Goal: Task Accomplishment & Management: Manage account settings

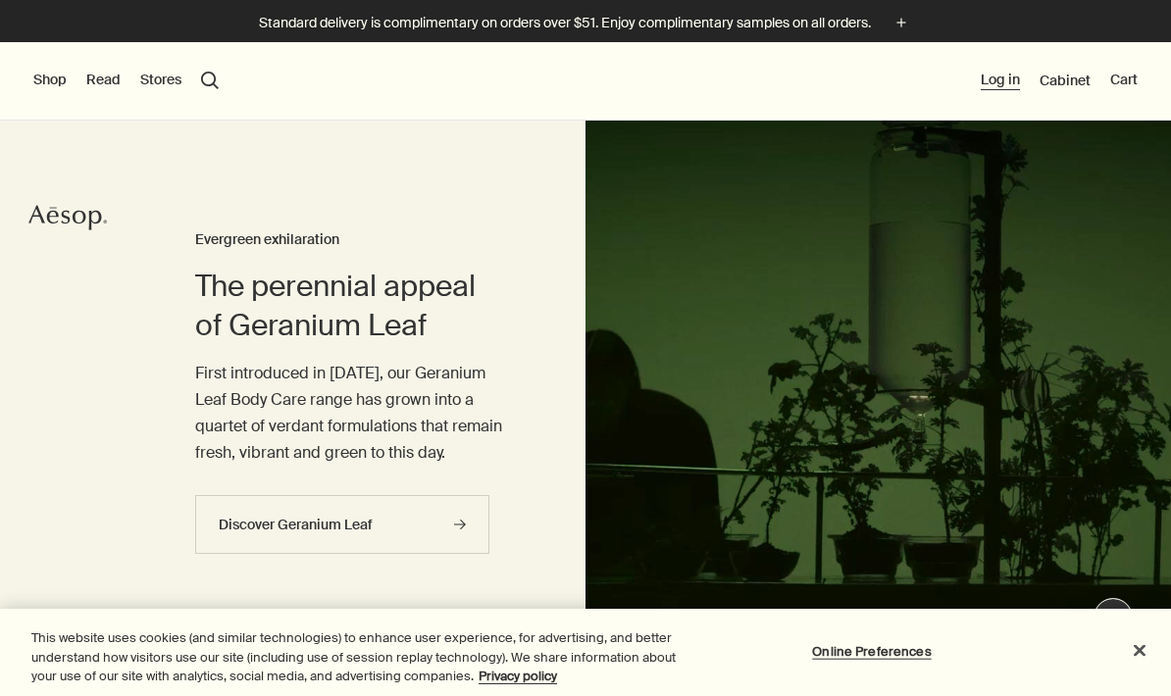
click at [997, 82] on button "Log in" at bounding box center [1000, 81] width 39 height 20
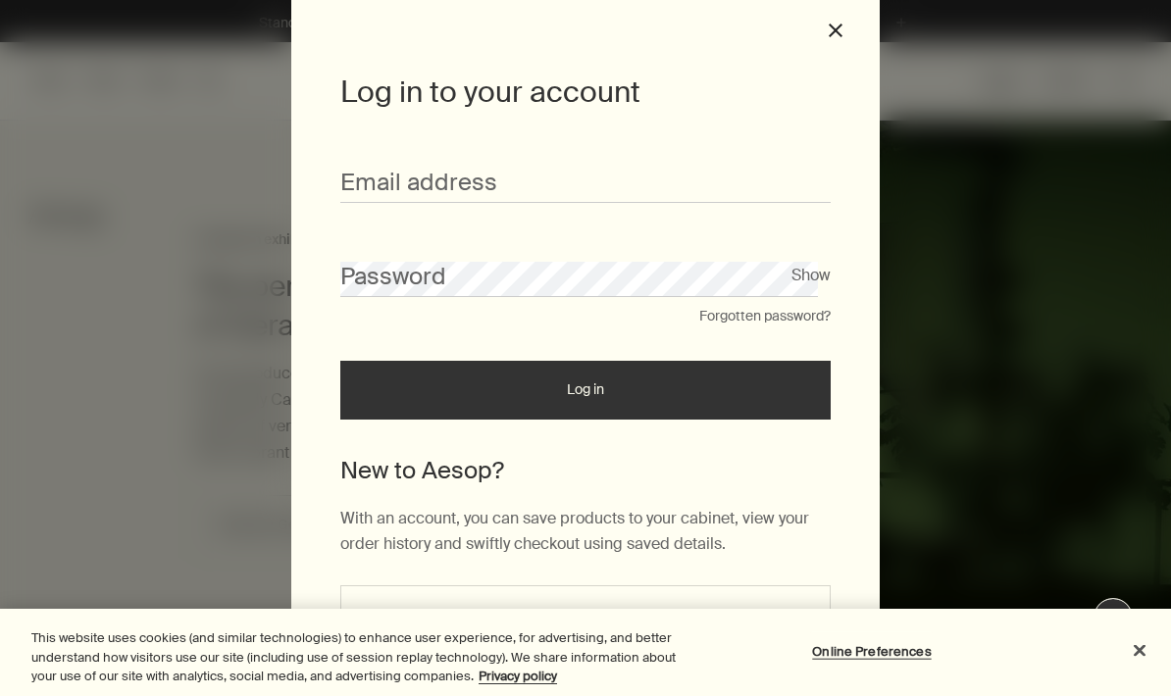
scroll to position [64, 0]
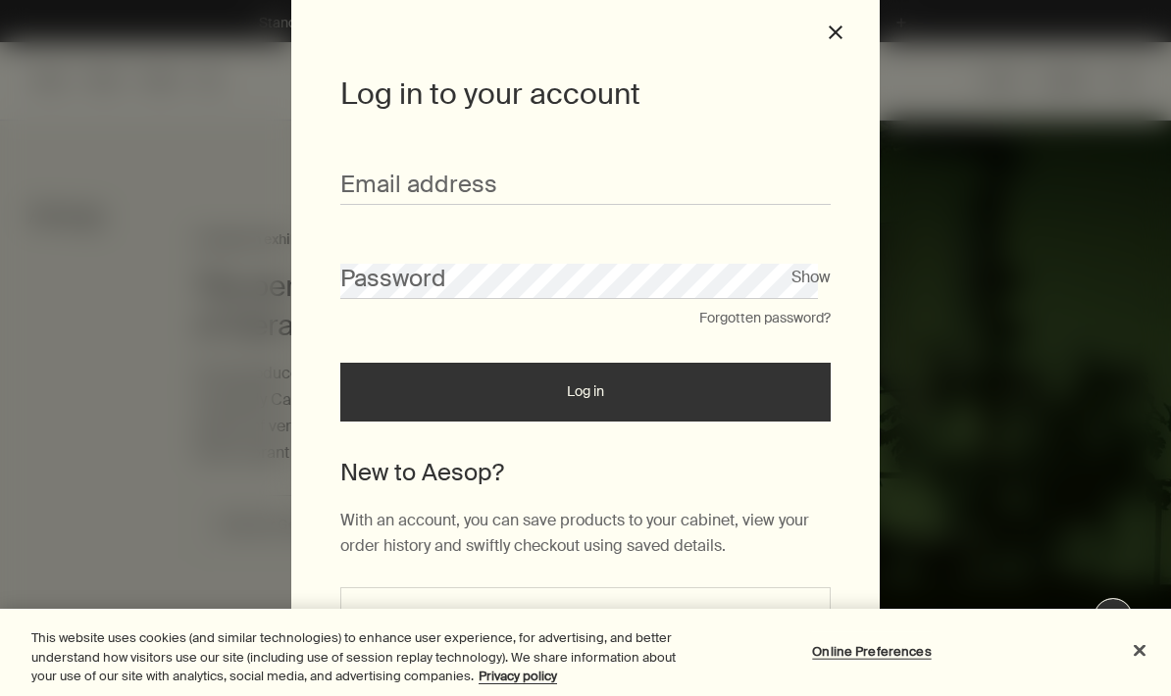
click at [773, 181] on input "Email address" at bounding box center [585, 187] width 490 height 36
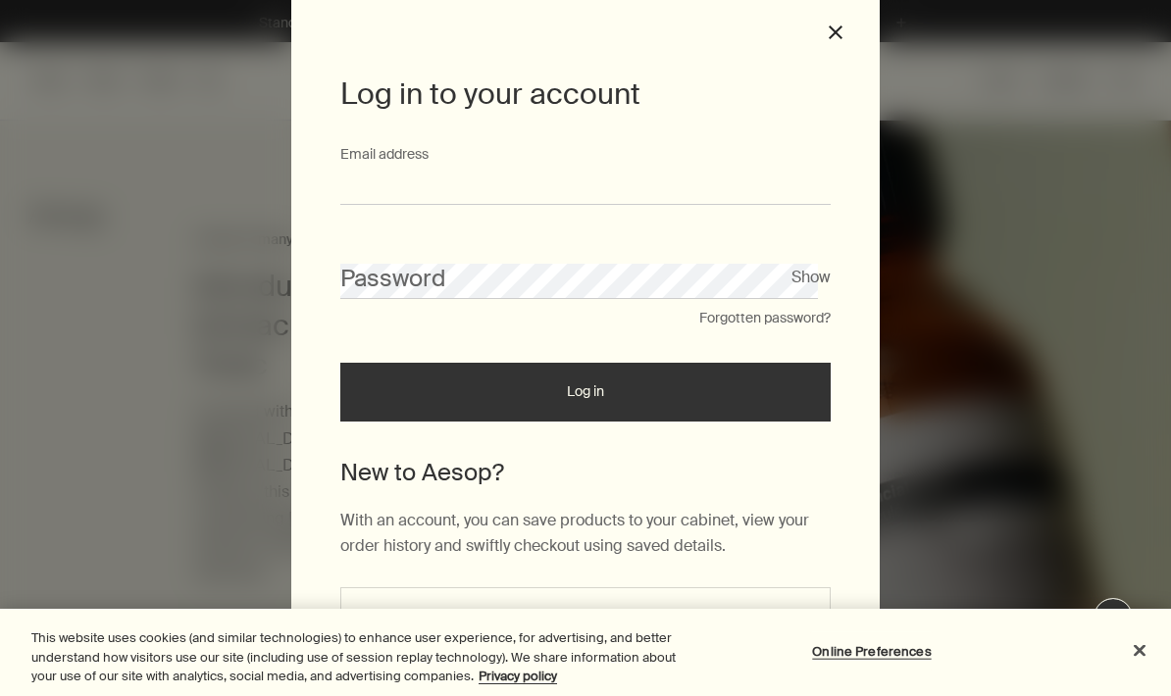
click at [588, 183] on input "Email address" at bounding box center [585, 187] width 490 height 36
type input "**********"
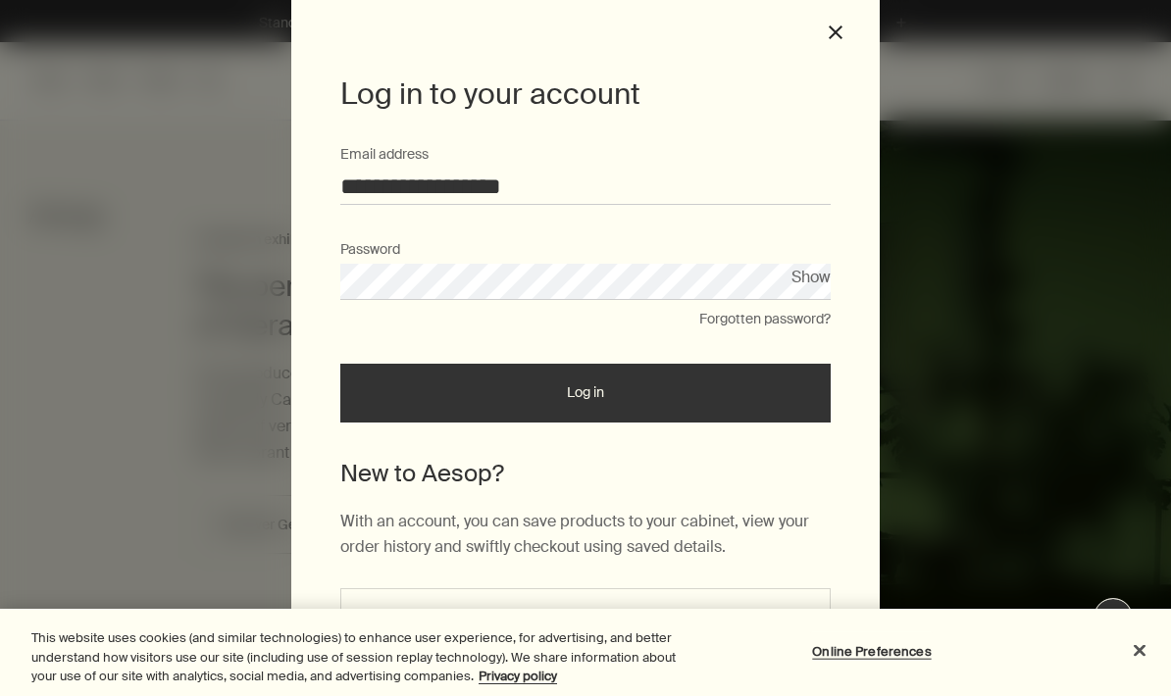
click at [751, 406] on button "Log in" at bounding box center [585, 393] width 490 height 59
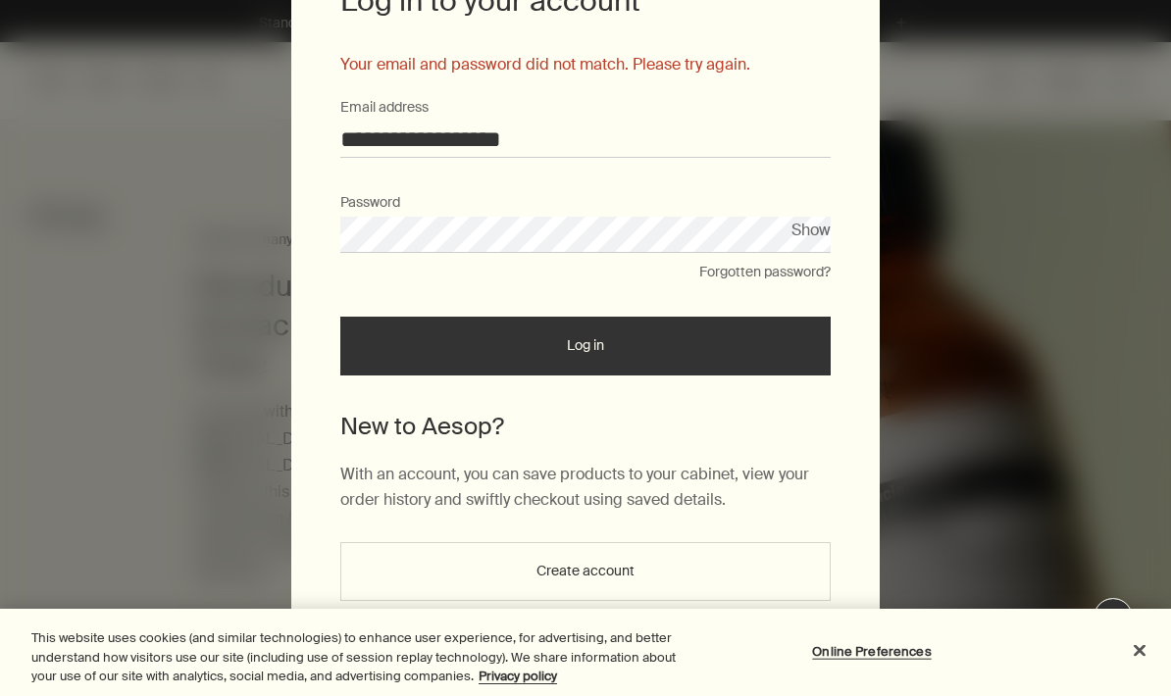
click at [718, 554] on button "Create account" at bounding box center [585, 571] width 490 height 59
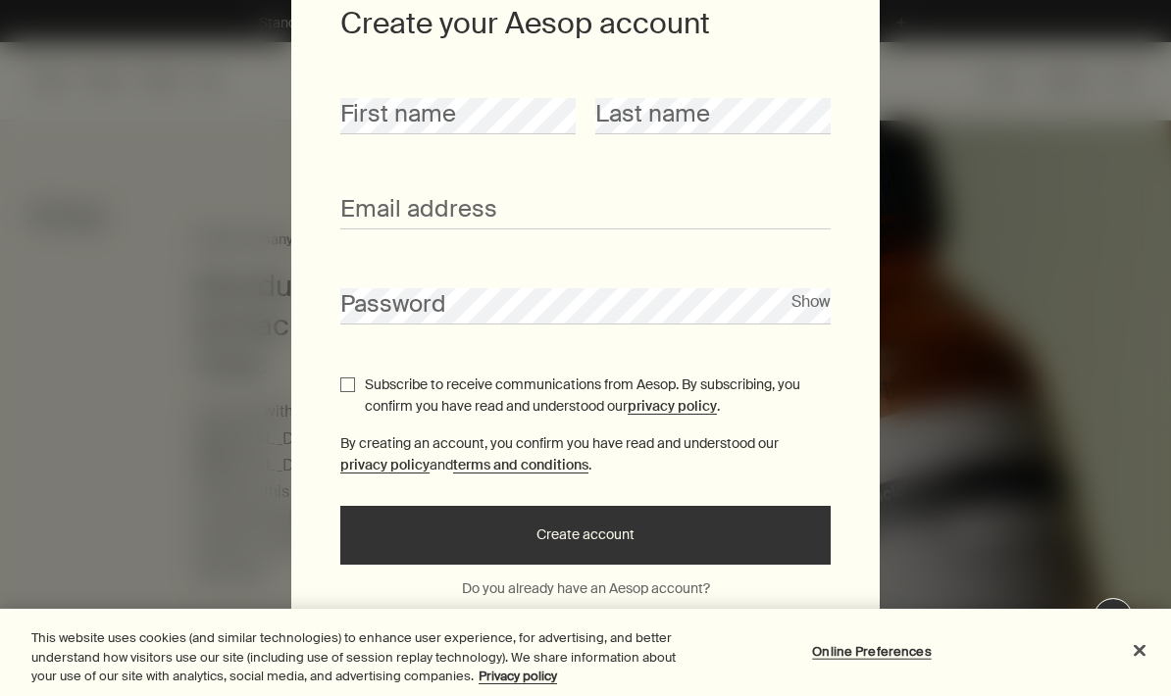
scroll to position [132, 0]
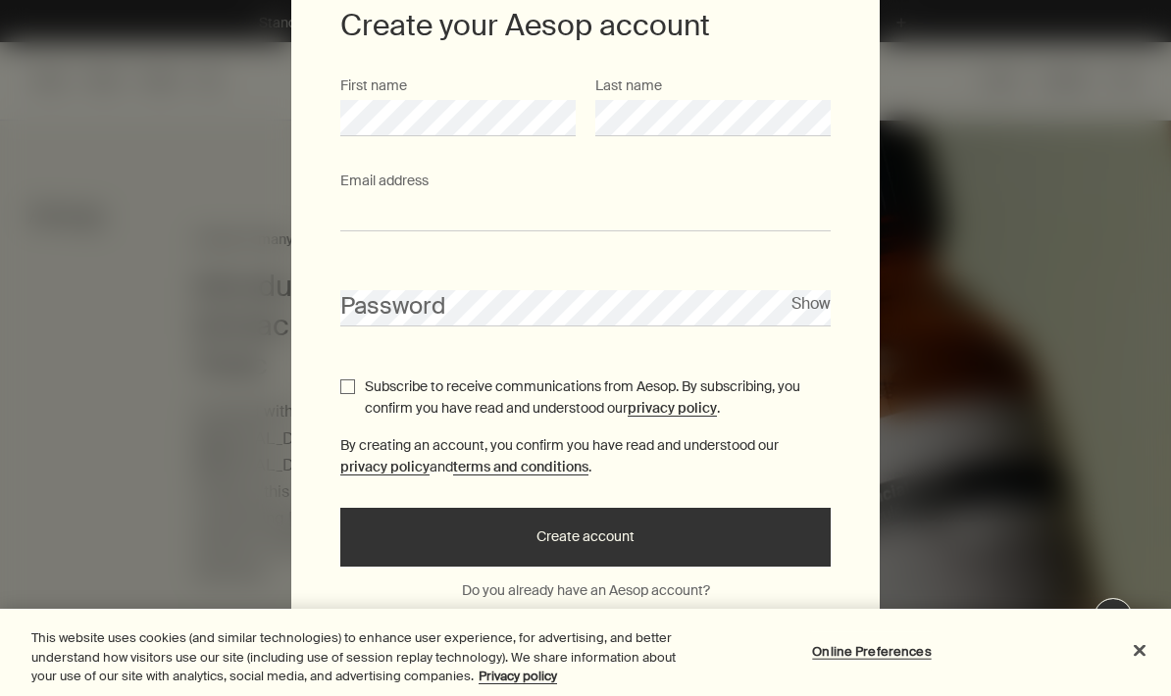
click at [582, 207] on input "Email address" at bounding box center [585, 213] width 490 height 36
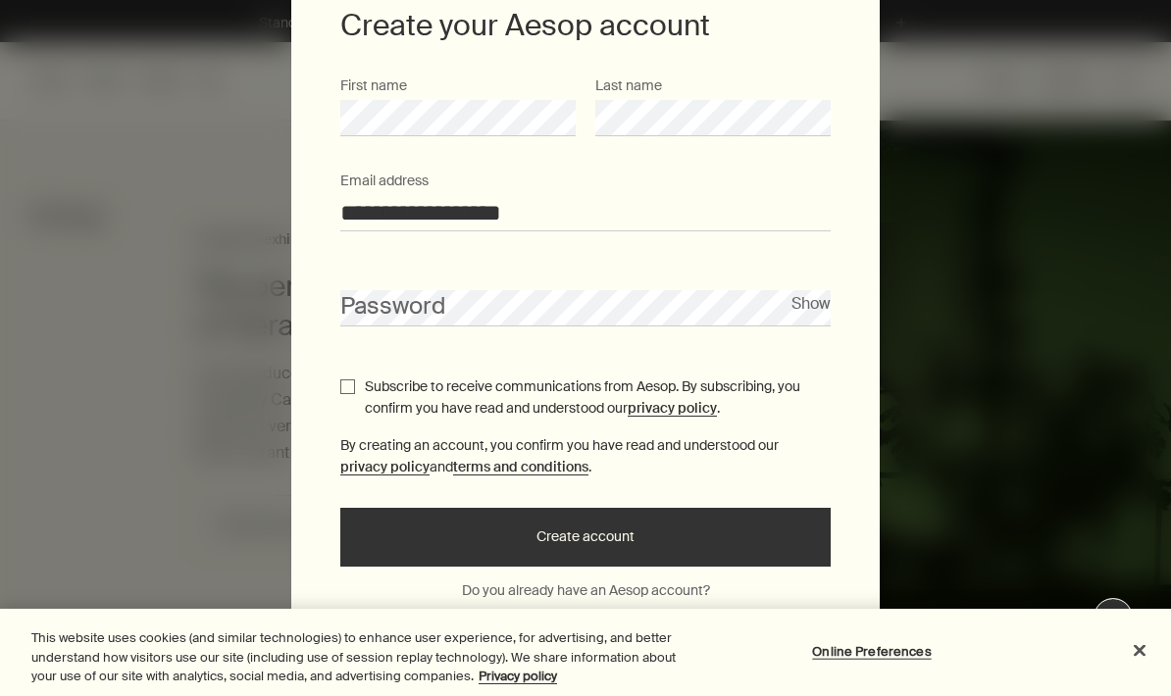
type input "**********"
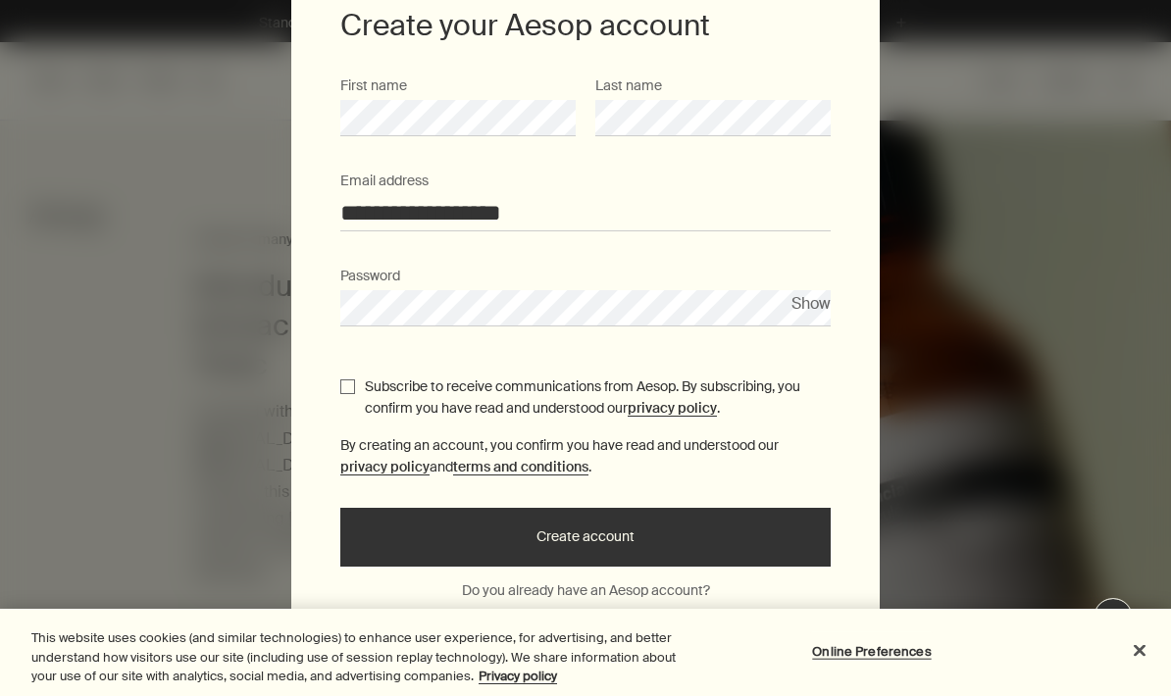
click at [813, 299] on button "Show" at bounding box center [810, 303] width 39 height 26
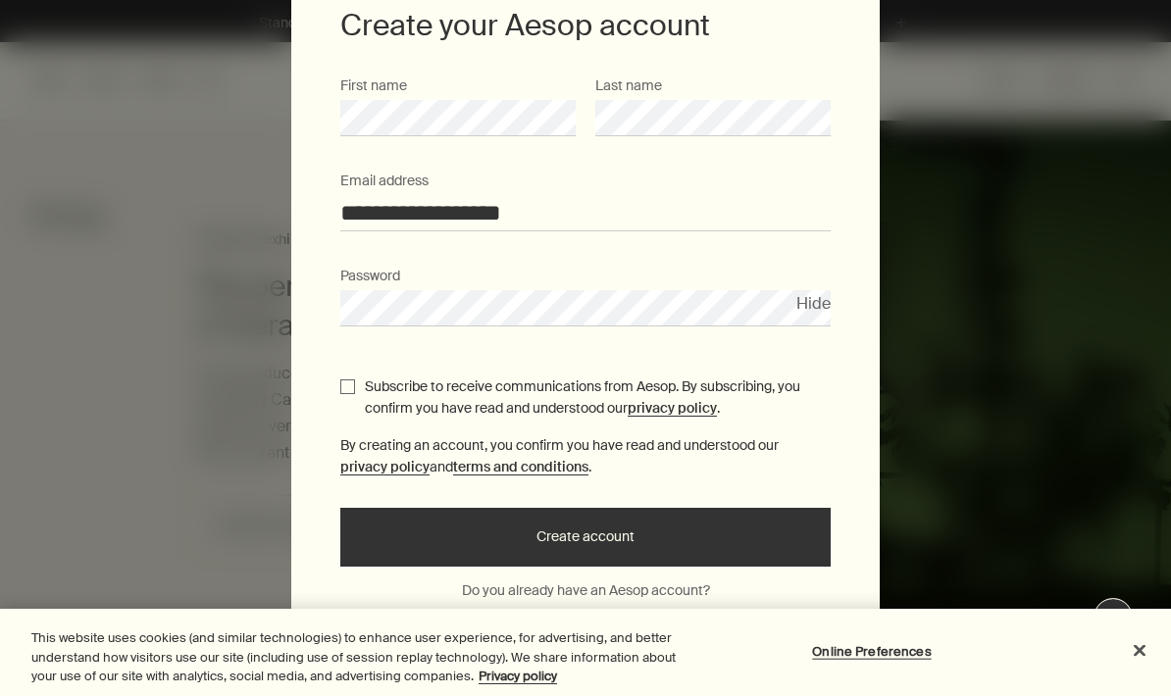
click at [730, 536] on button "Create account" at bounding box center [585, 537] width 490 height 59
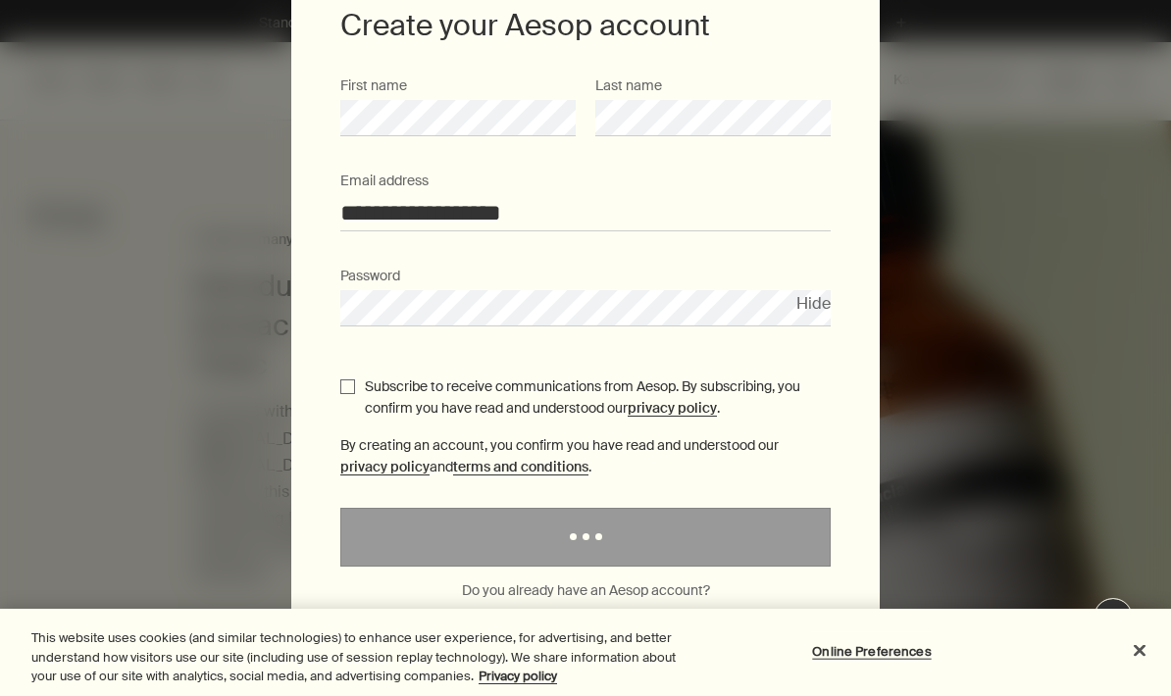
scroll to position [0, 0]
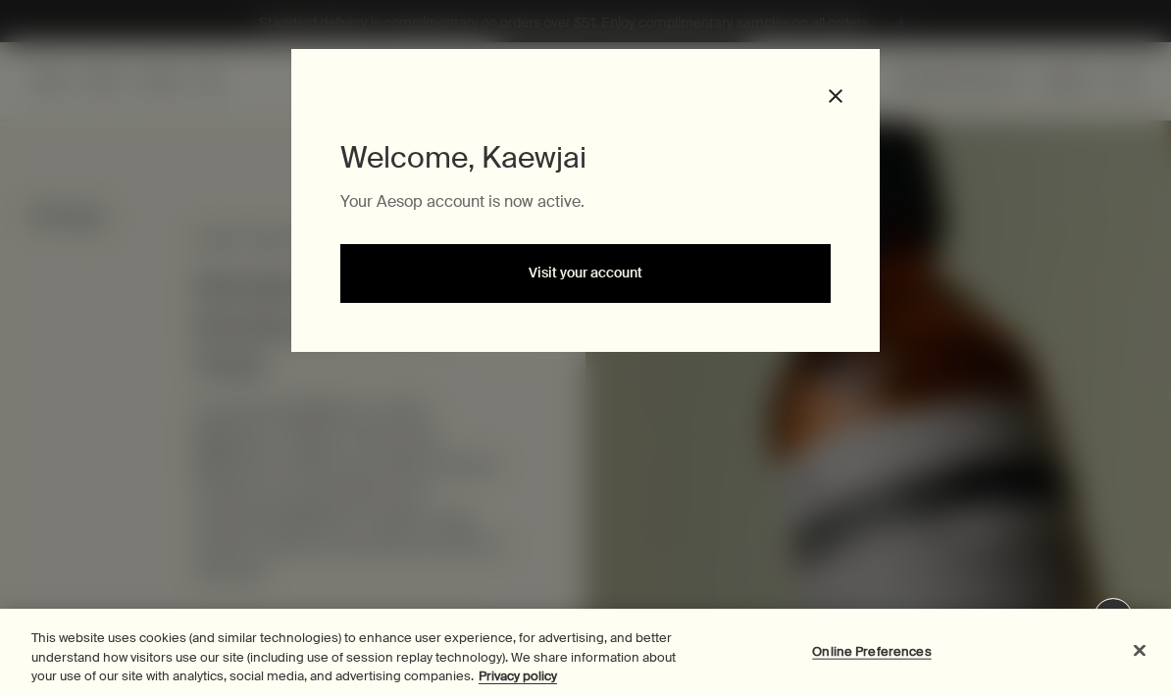
click at [702, 278] on link "Visit your account" at bounding box center [585, 273] width 490 height 59
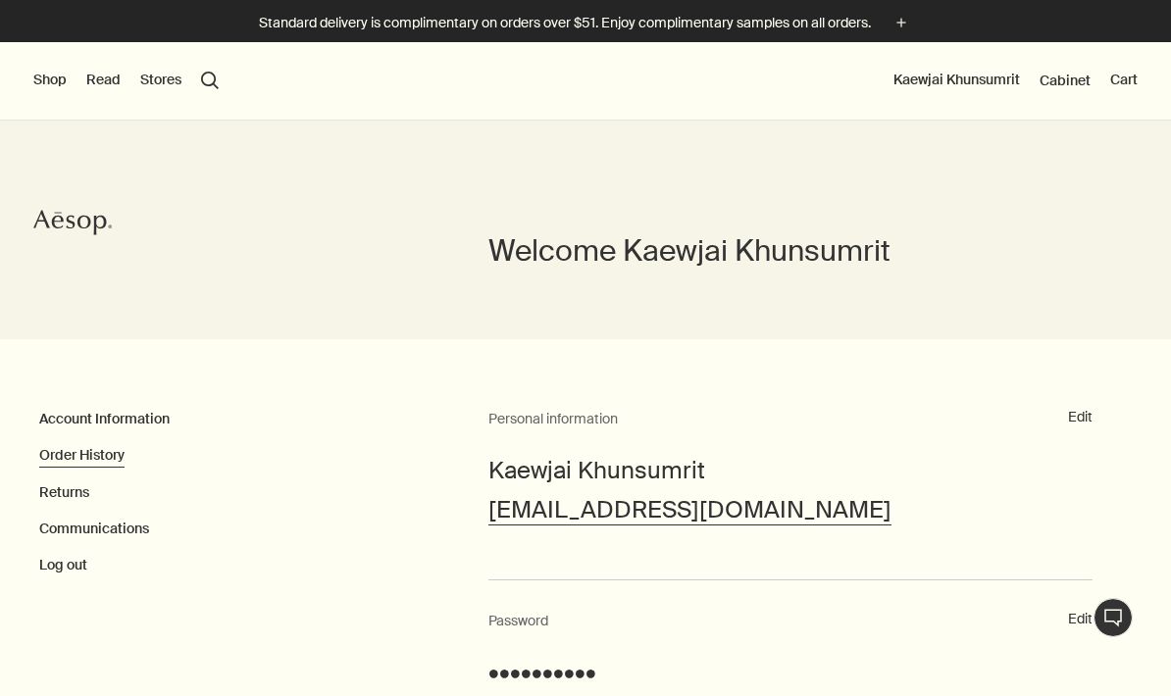
click at [78, 456] on link "Order History" at bounding box center [81, 455] width 85 height 18
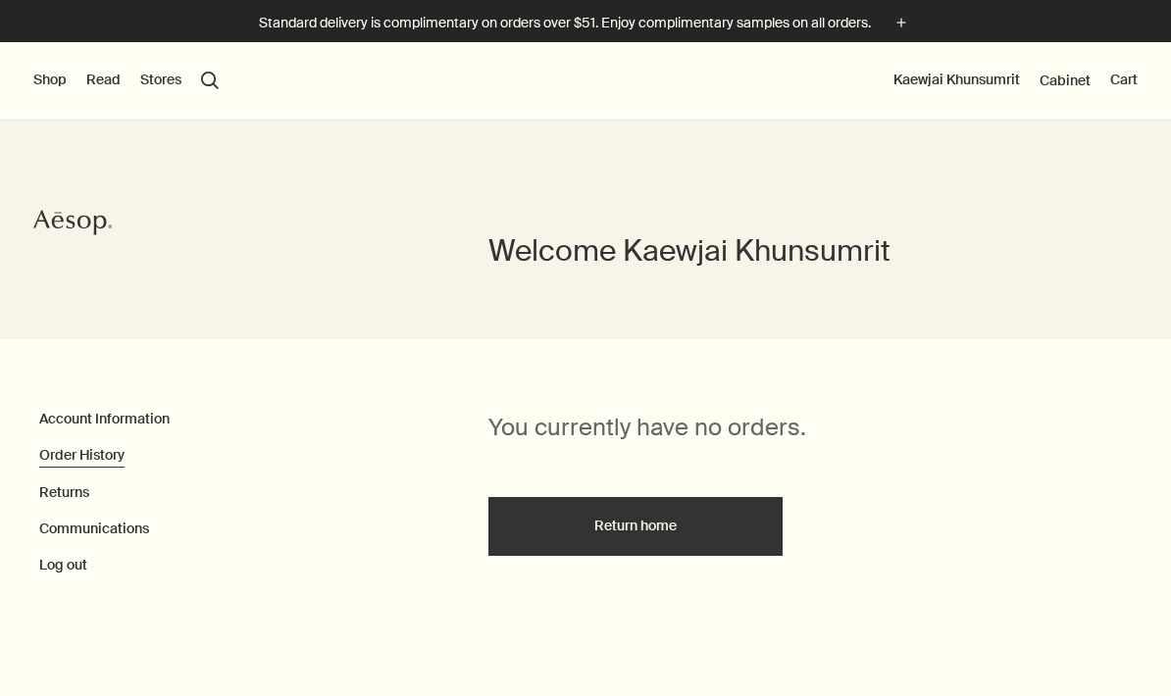
click at [39, 85] on button "Shop" at bounding box center [49, 81] width 33 height 20
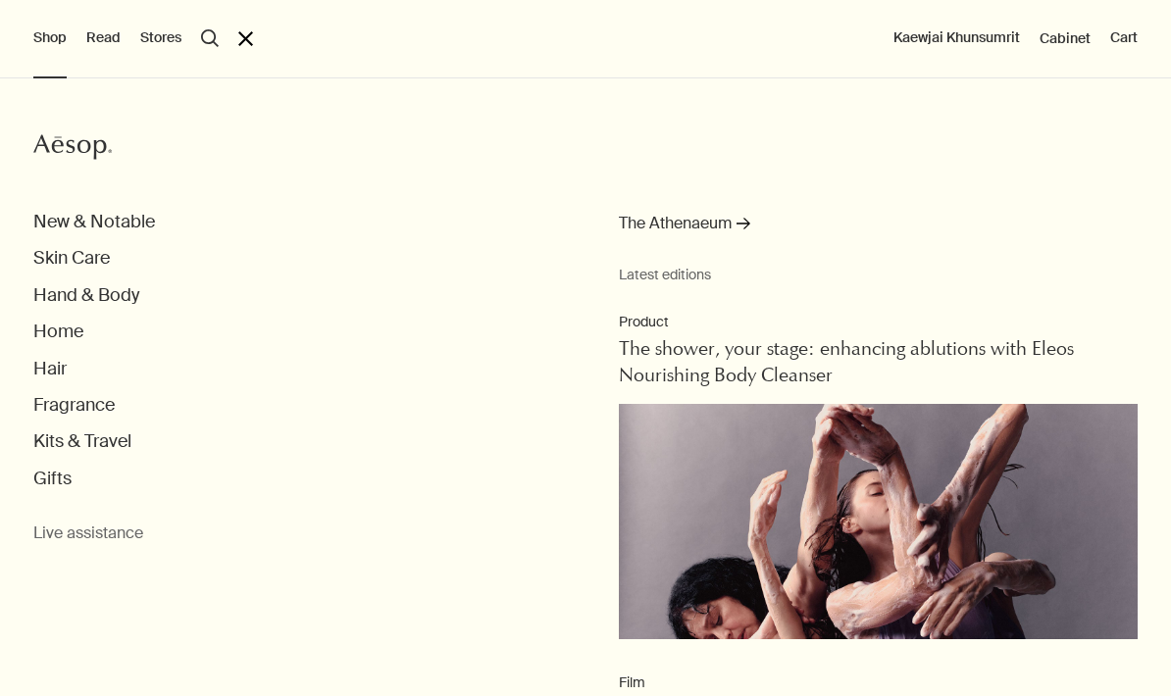
click at [209, 44] on button "search Search" at bounding box center [210, 38] width 18 height 18
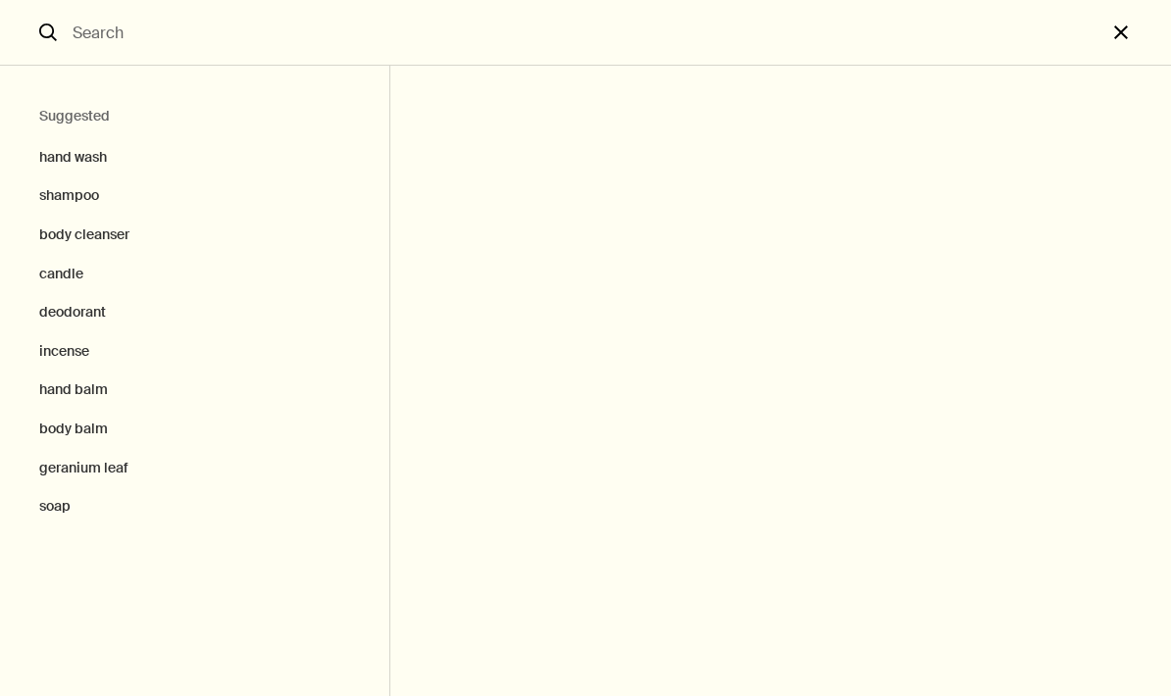
click at [1124, 28] on button "close" at bounding box center [1138, 33] width 65 height 66
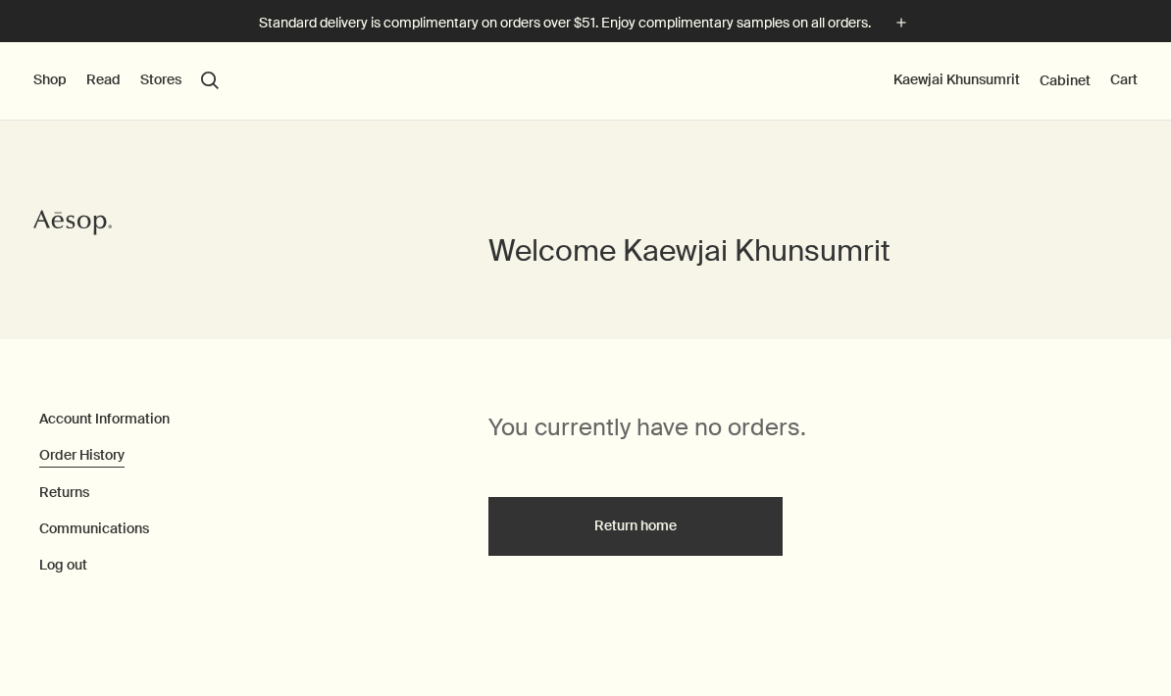
click at [46, 76] on button "Shop" at bounding box center [49, 81] width 33 height 20
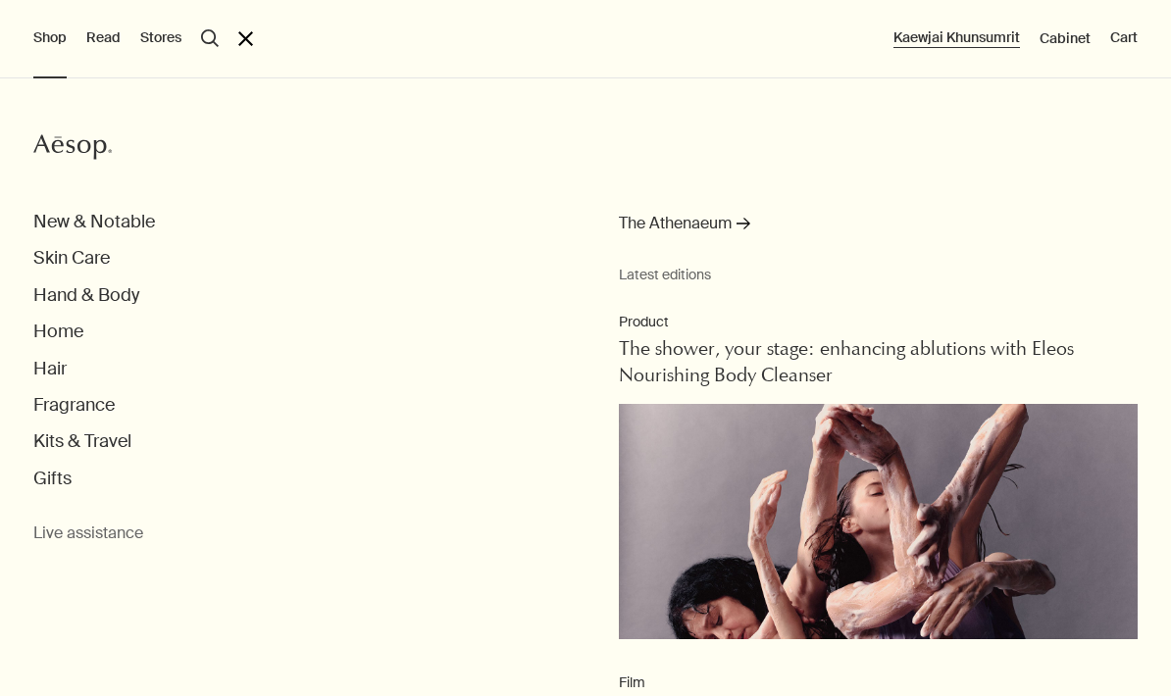
click at [973, 37] on button "Kaewjai Khunsumrit" at bounding box center [956, 38] width 126 height 20
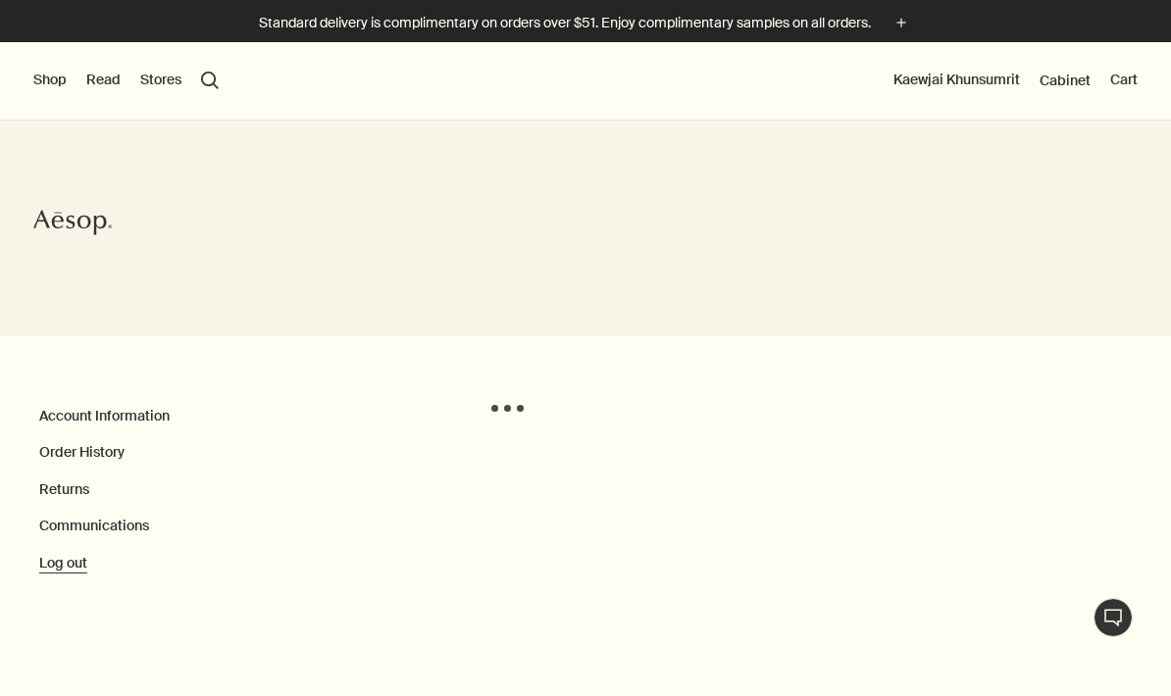
click at [60, 566] on button "Log out" at bounding box center [63, 564] width 48 height 20
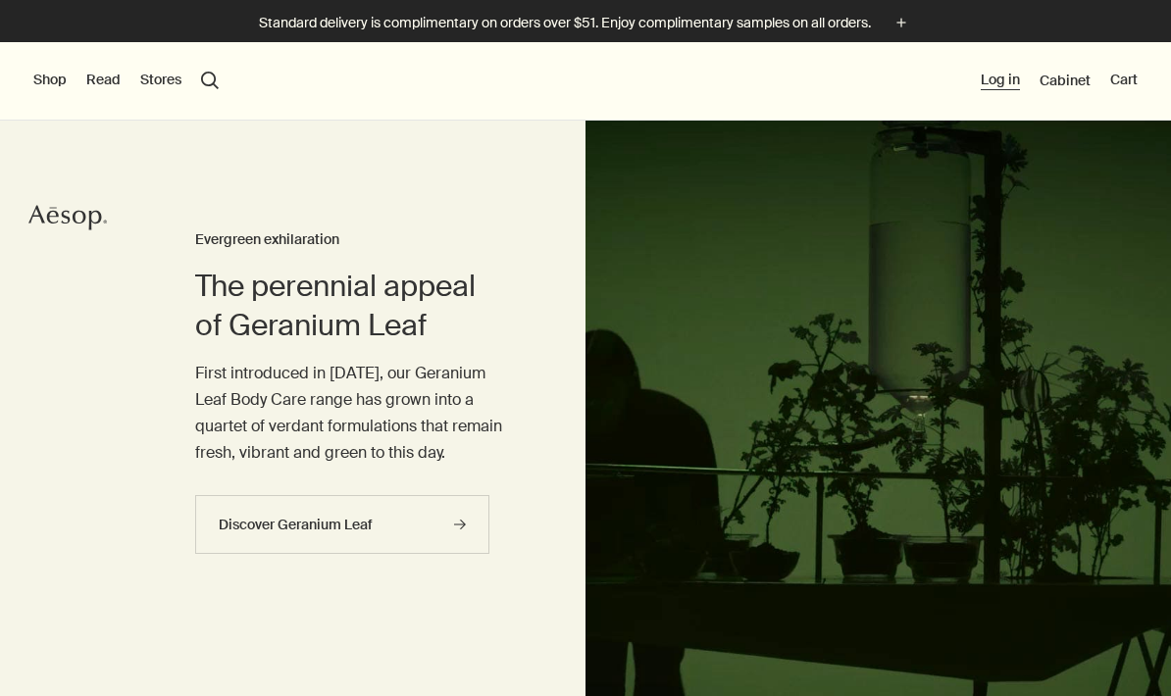
click at [1005, 74] on button "Log in" at bounding box center [1000, 81] width 39 height 20
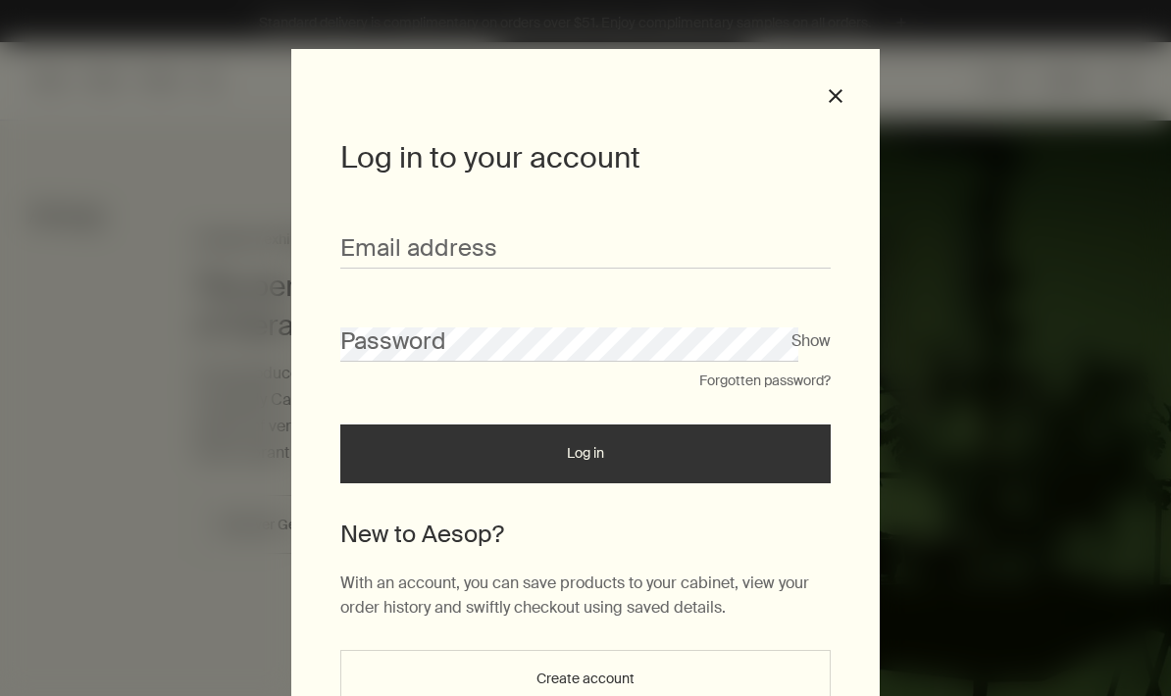
click at [675, 246] on input "Email address" at bounding box center [585, 250] width 490 height 36
type input "**********"
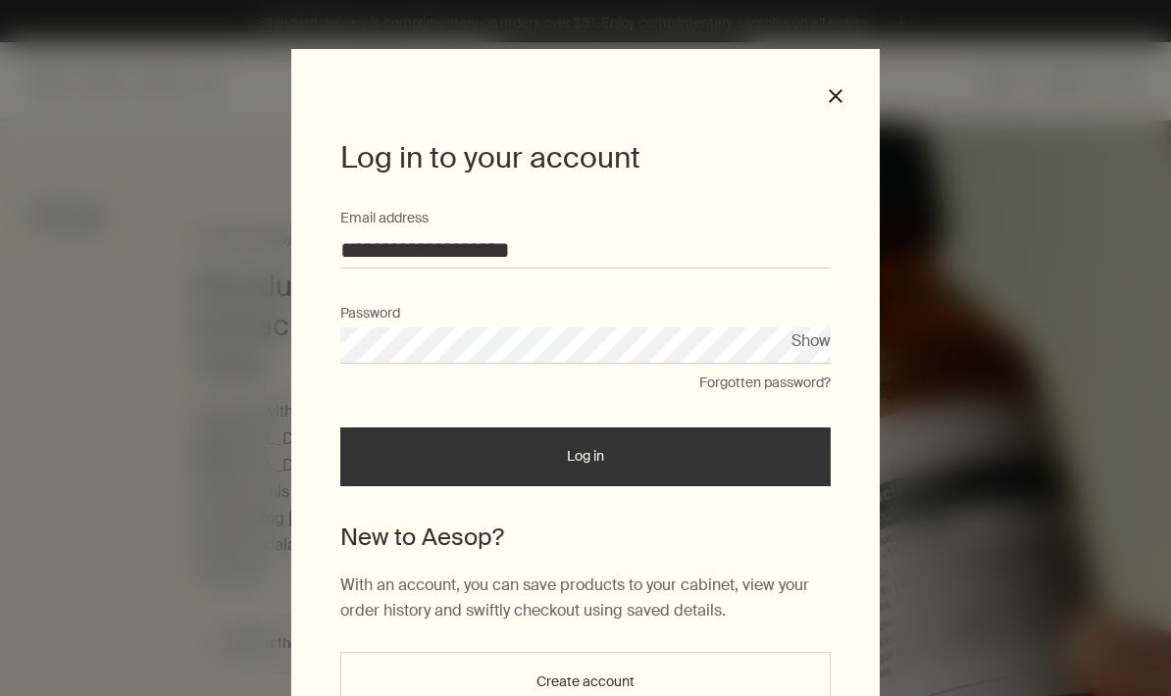
click at [735, 457] on button "Log in" at bounding box center [585, 457] width 490 height 59
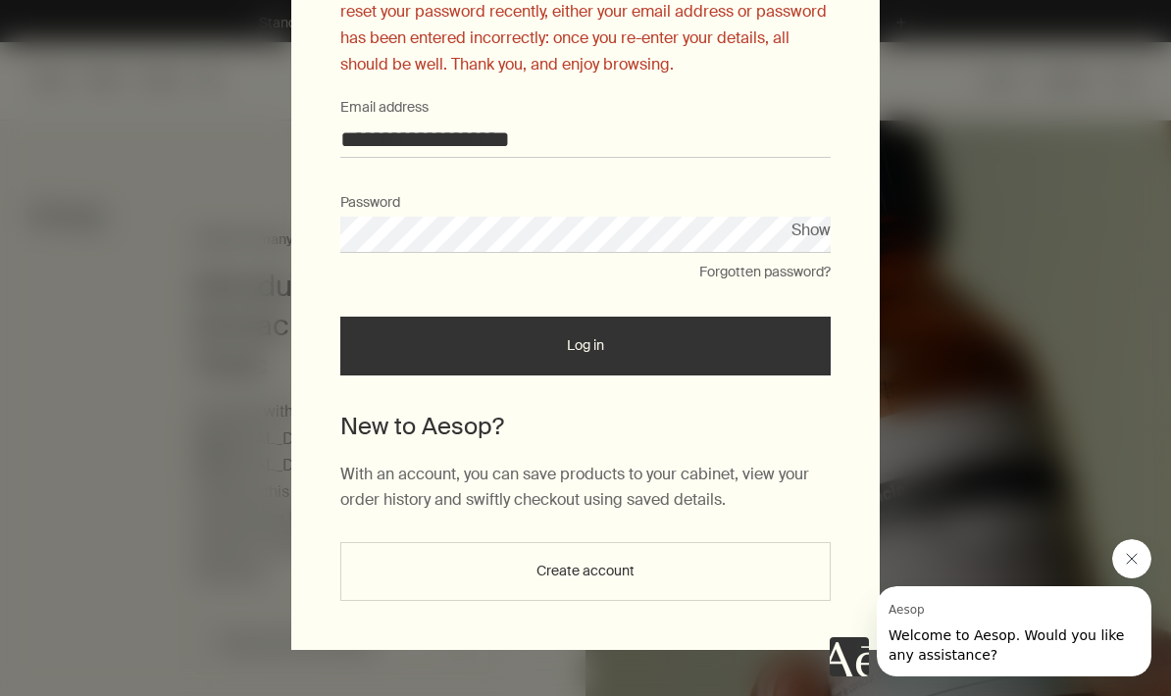
scroll to position [289, 0]
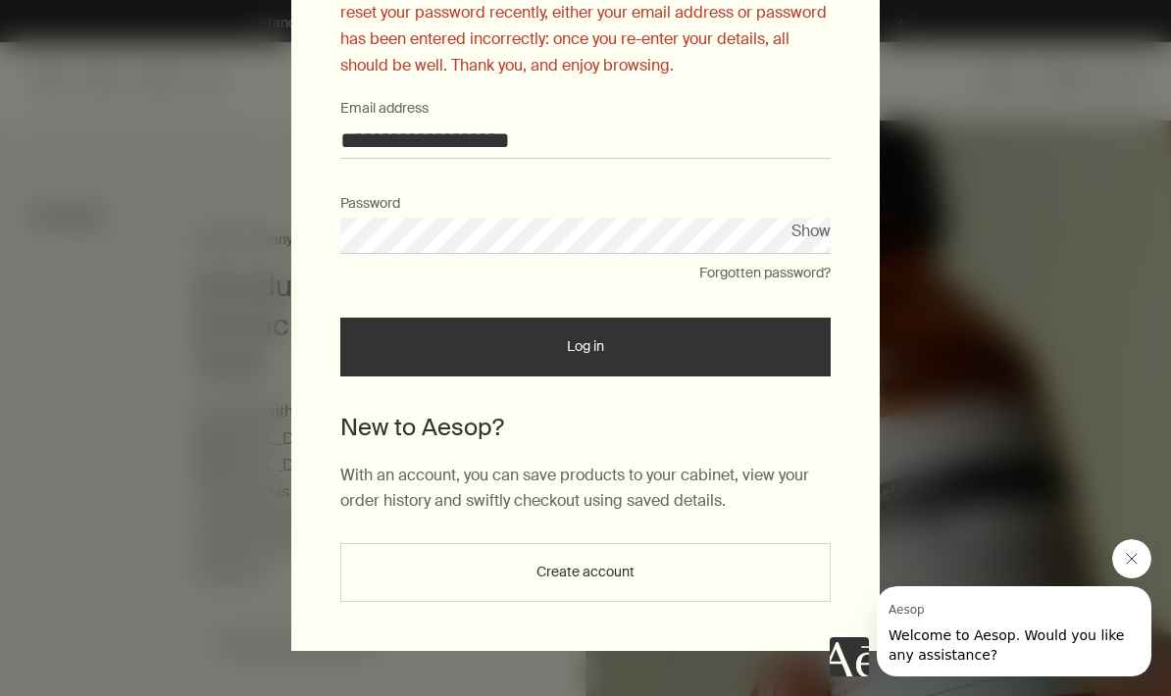
click at [819, 226] on button "Show" at bounding box center [810, 231] width 39 height 26
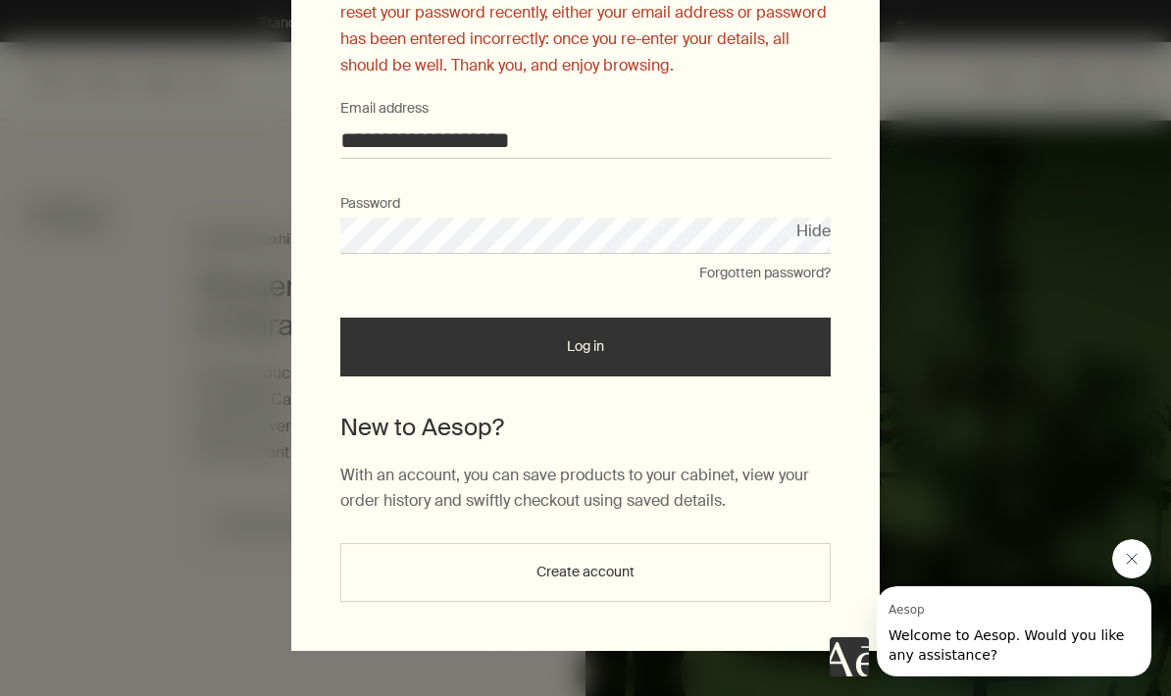
click at [805, 273] on button "Forgotten password?" at bounding box center [764, 274] width 131 height 20
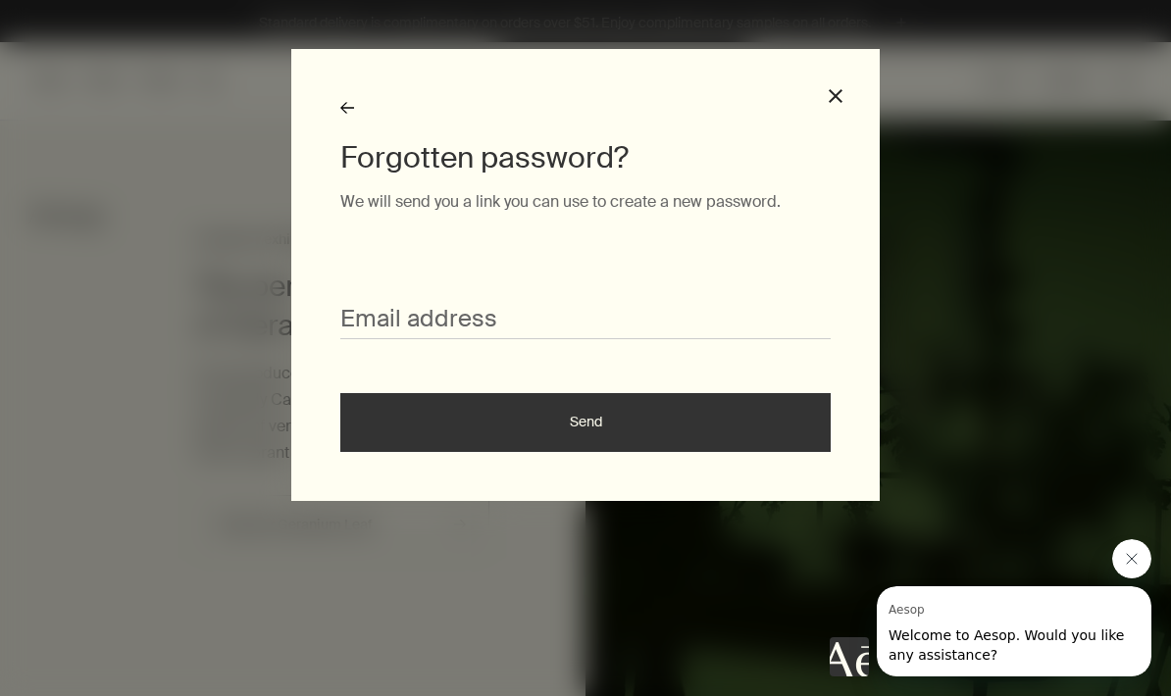
scroll to position [0, 0]
click at [837, 88] on button "close" at bounding box center [836, 96] width 18 height 18
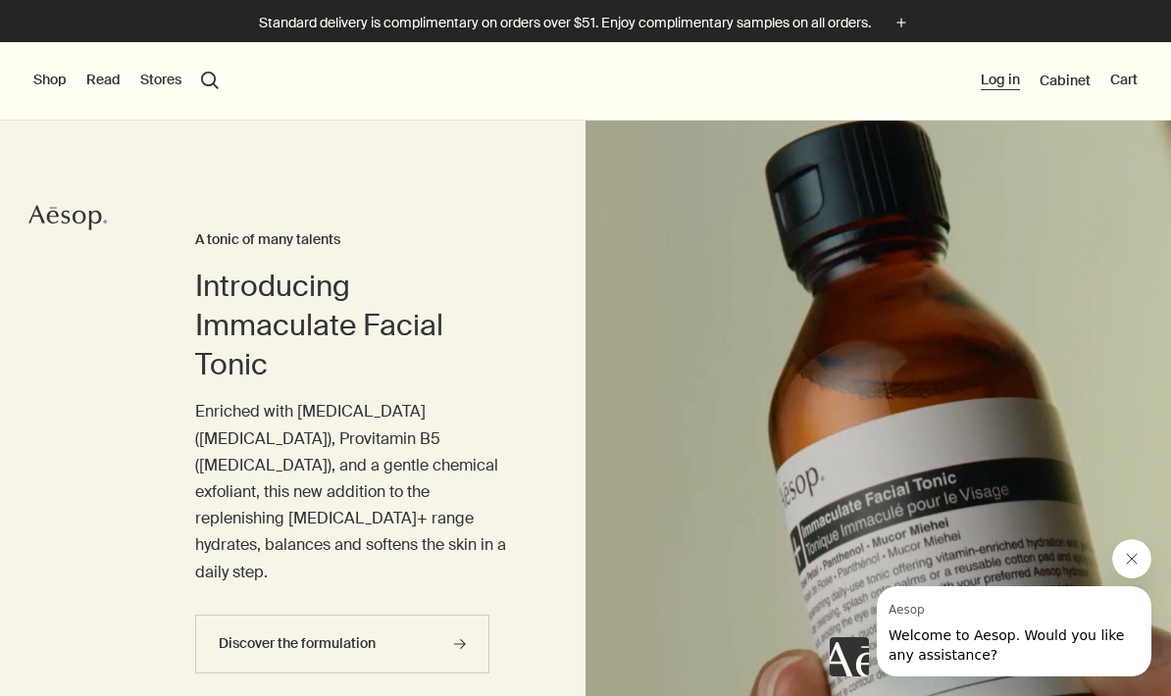
click at [1003, 84] on button "Log in" at bounding box center [1000, 81] width 39 height 20
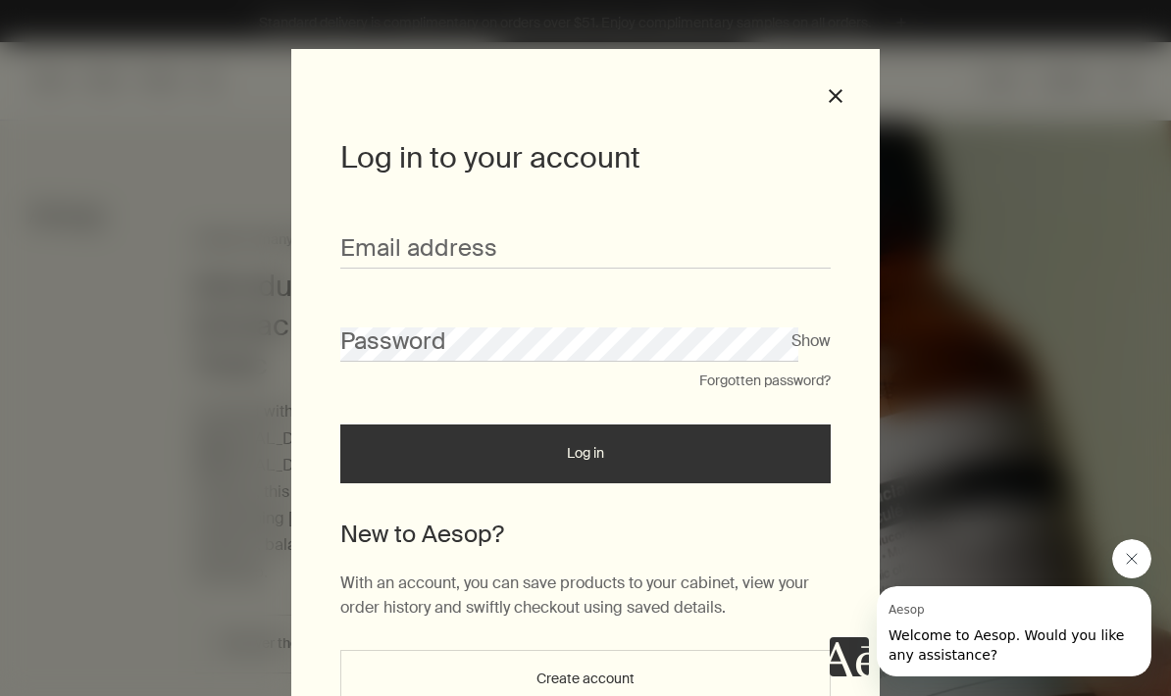
click at [786, 227] on div "Email address" at bounding box center [585, 238] width 490 height 61
click at [789, 249] on input "Email address" at bounding box center [585, 250] width 490 height 36
type input "**********"
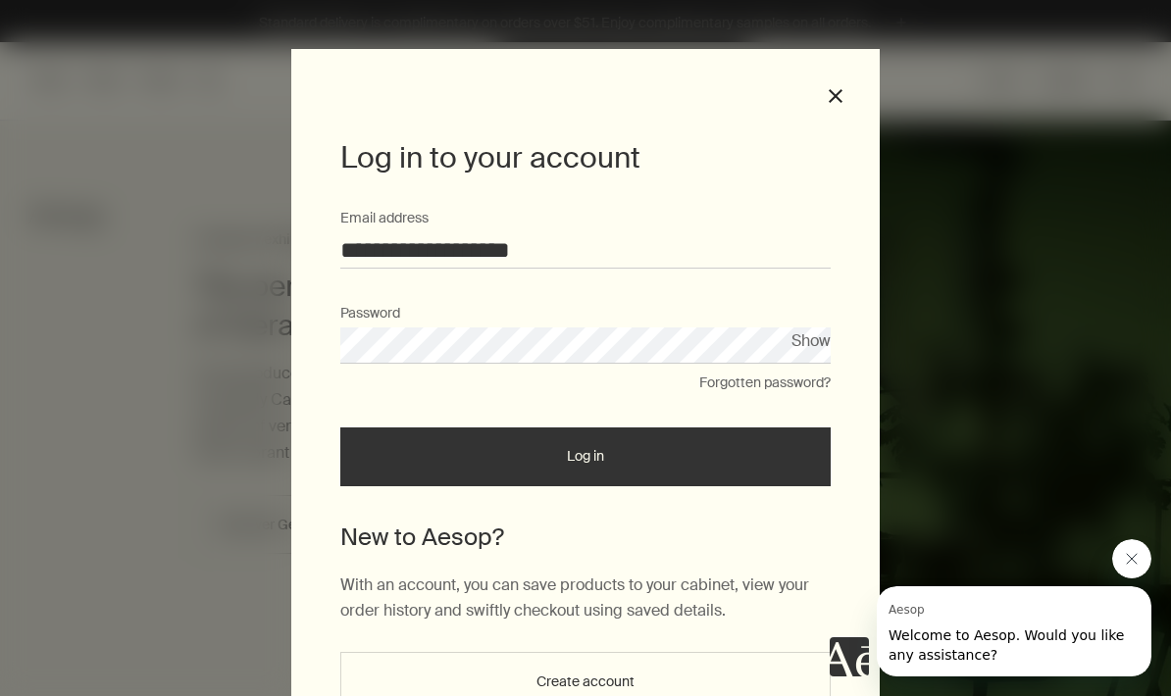
click at [804, 461] on button "Log in" at bounding box center [585, 457] width 490 height 59
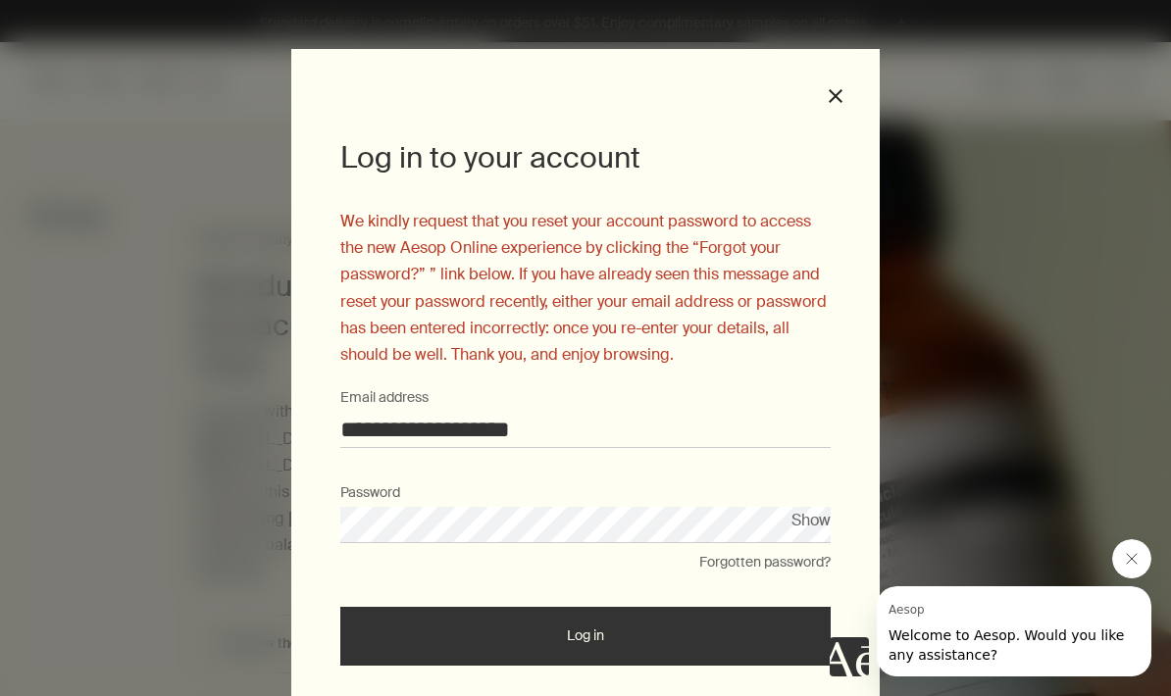
click at [820, 553] on button "Forgotten password?" at bounding box center [764, 563] width 131 height 20
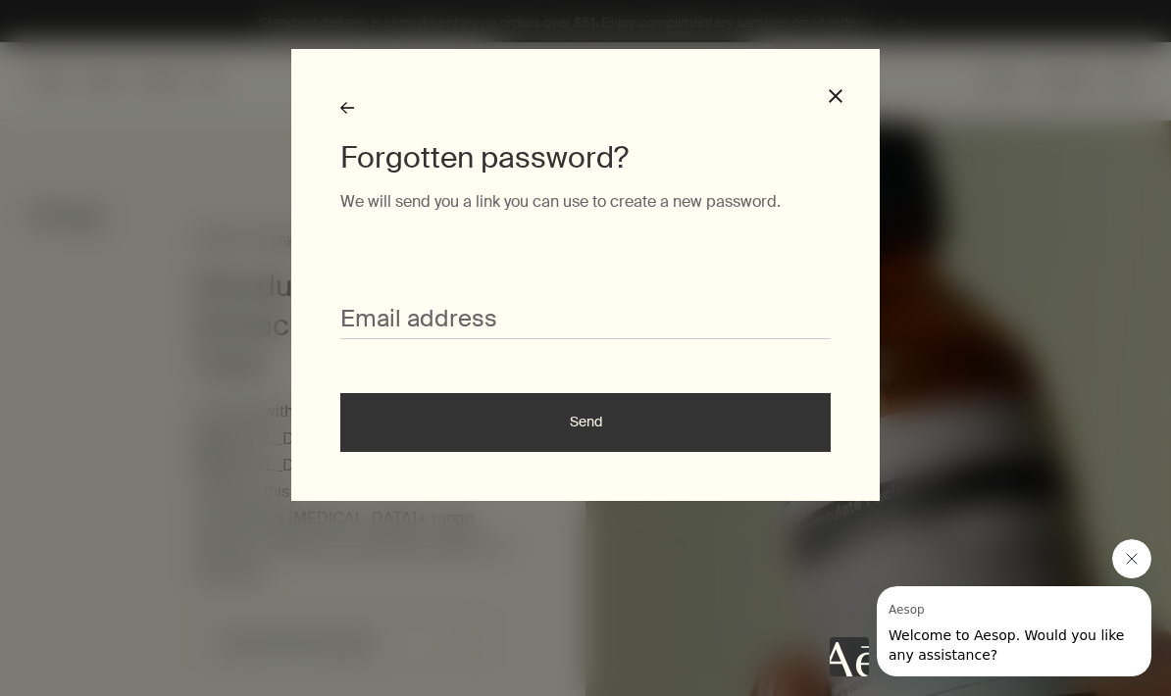
click at [796, 303] on input "Email address" at bounding box center [585, 321] width 490 height 36
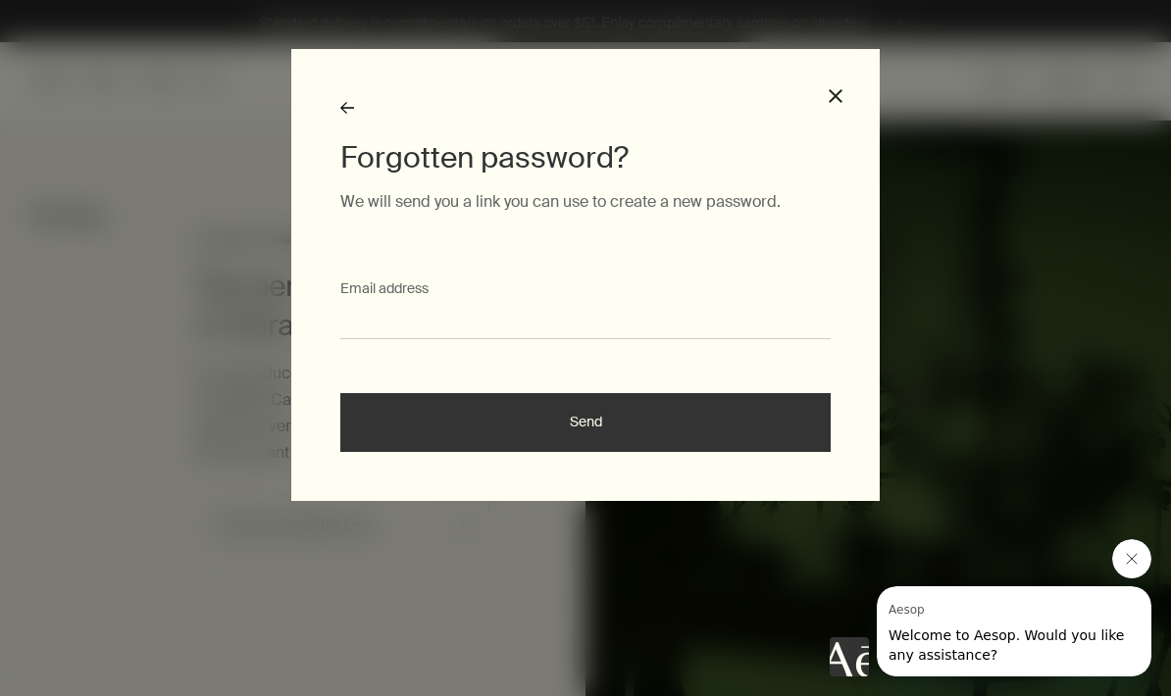
type input "**********"
click at [792, 430] on button "Send" at bounding box center [585, 422] width 490 height 59
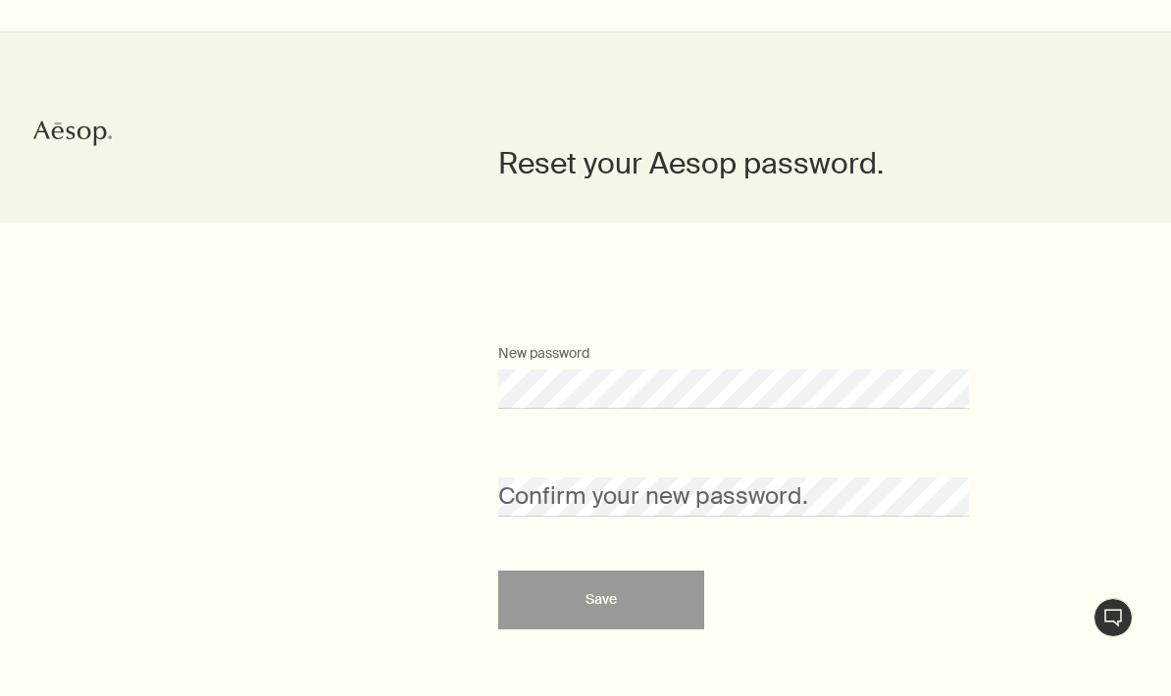
scroll to position [107, 0]
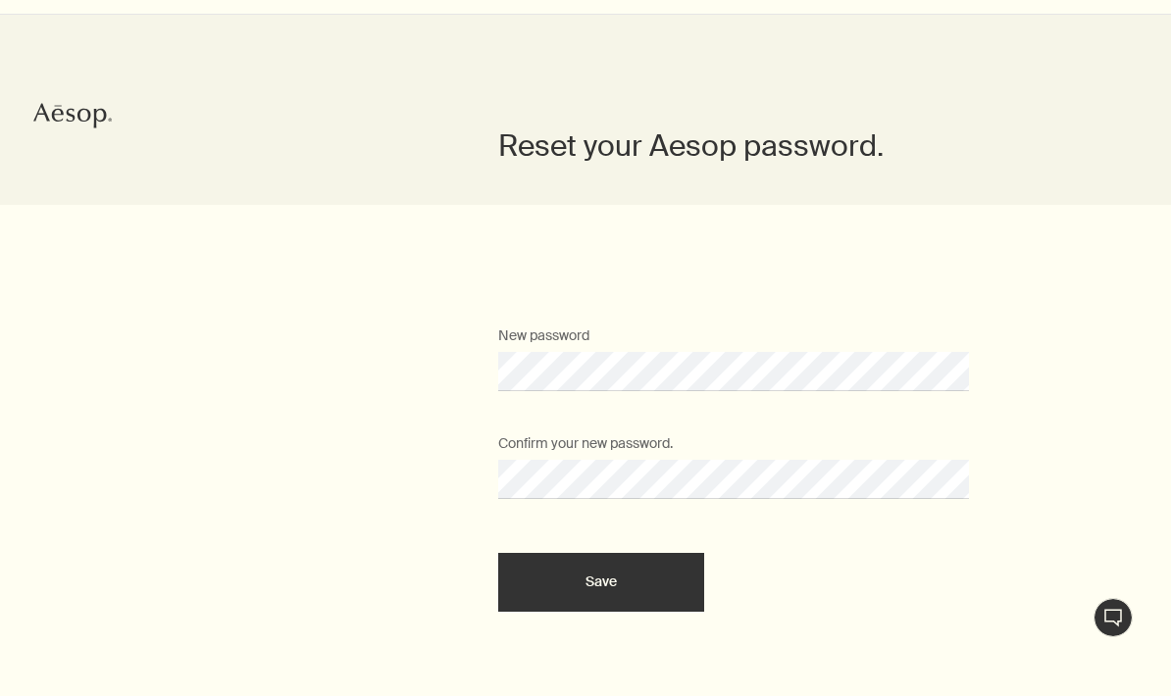
click at [646, 592] on button "Save" at bounding box center [601, 582] width 206 height 59
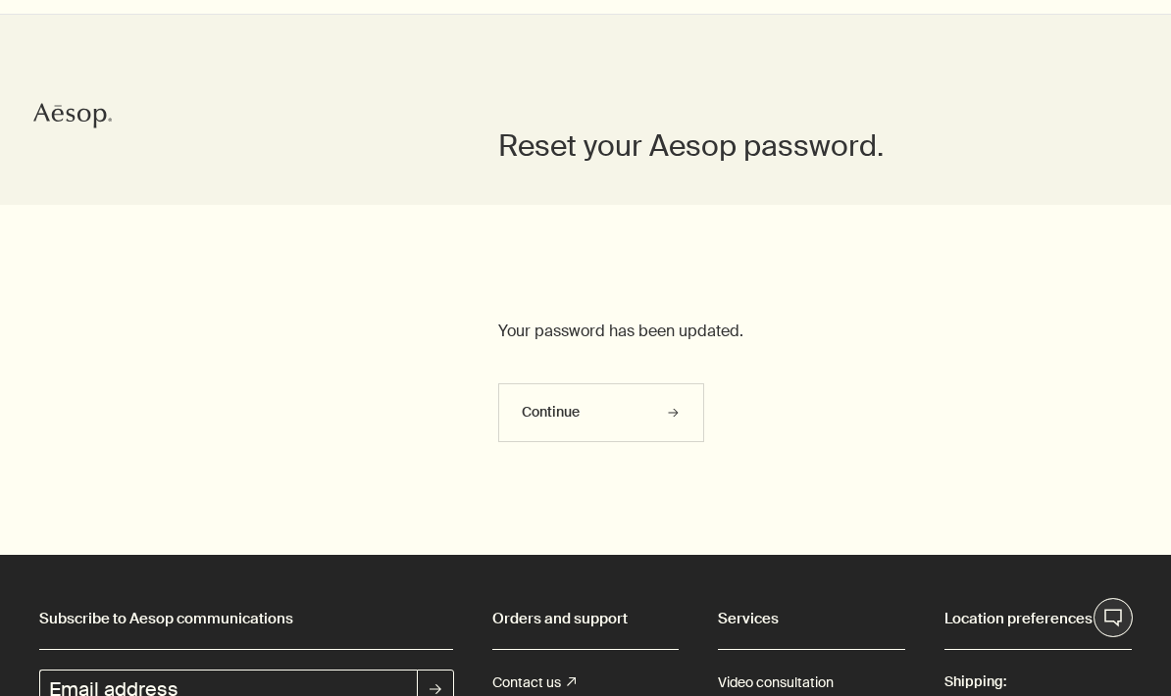
click at [637, 413] on div "Continue" at bounding box center [601, 412] width 159 height 15
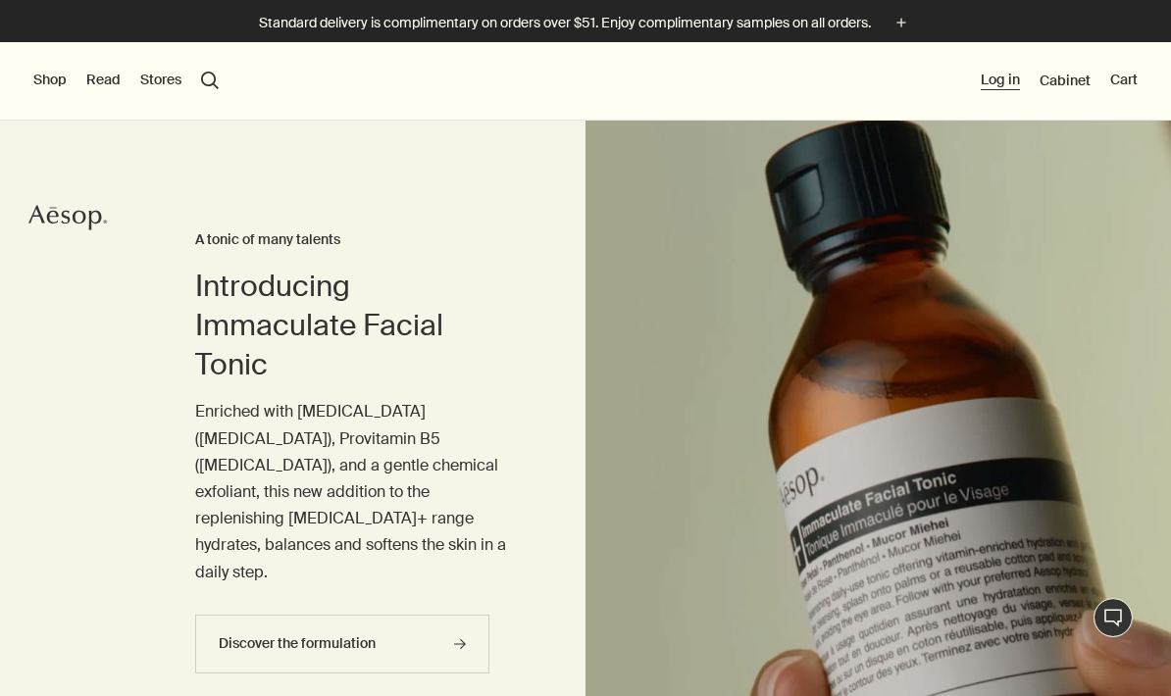
click at [1002, 73] on button "Log in" at bounding box center [1000, 81] width 39 height 20
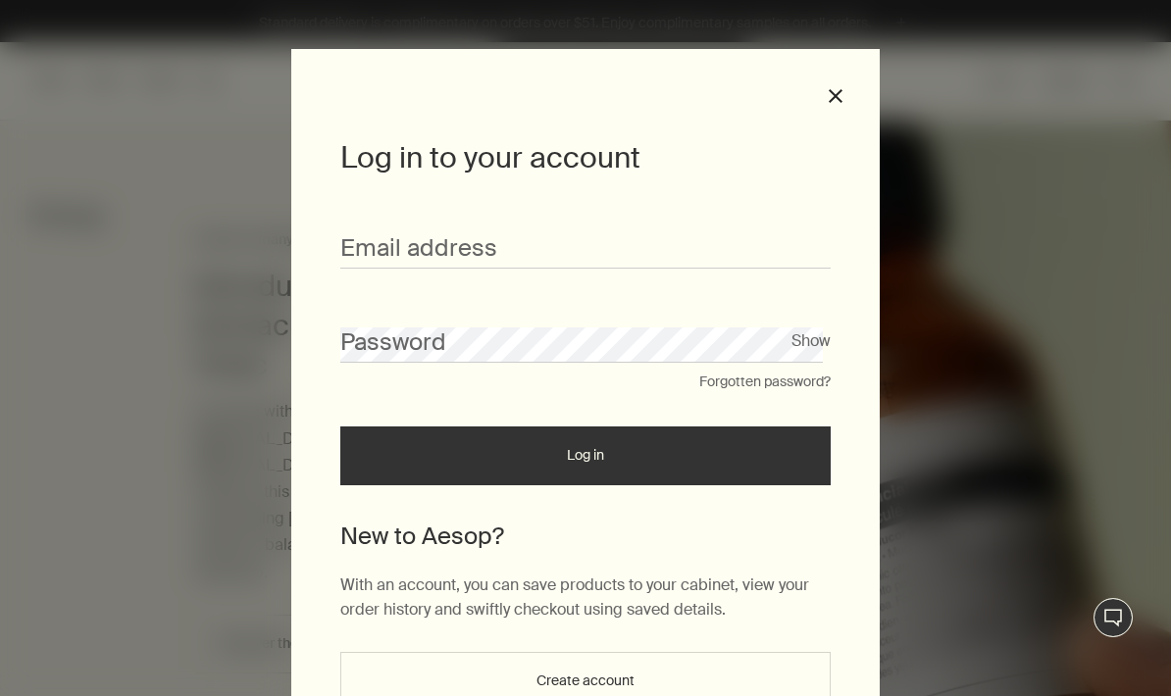
click at [727, 253] on input "Email address" at bounding box center [585, 250] width 490 height 36
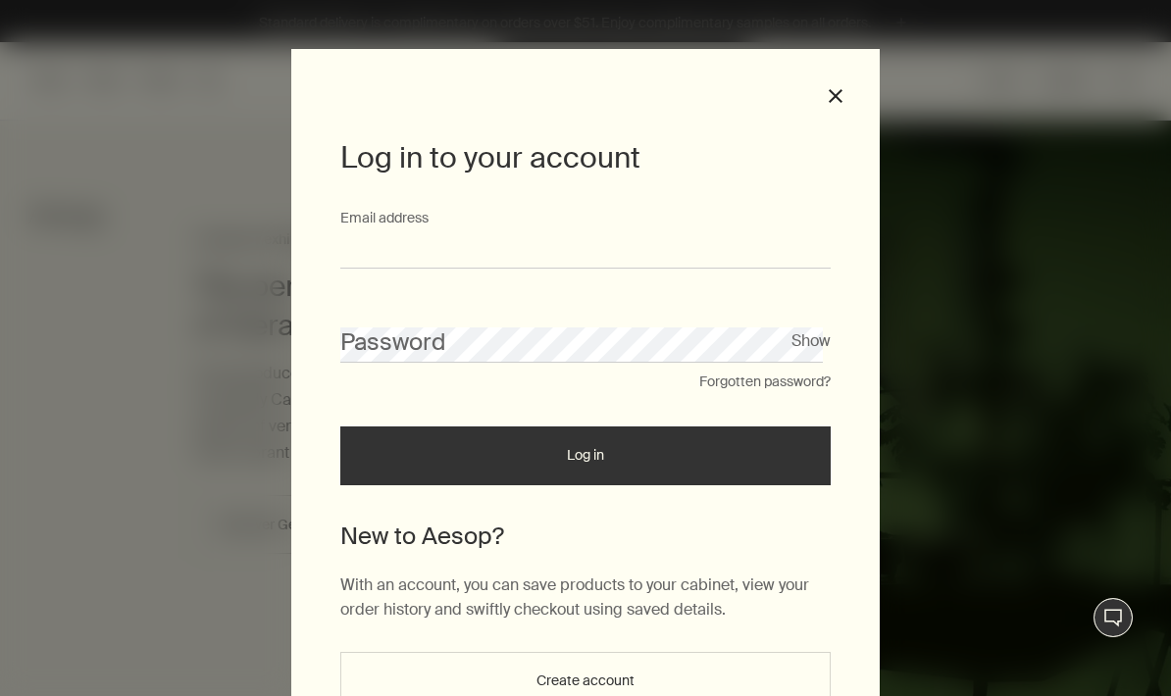
type input "**********"
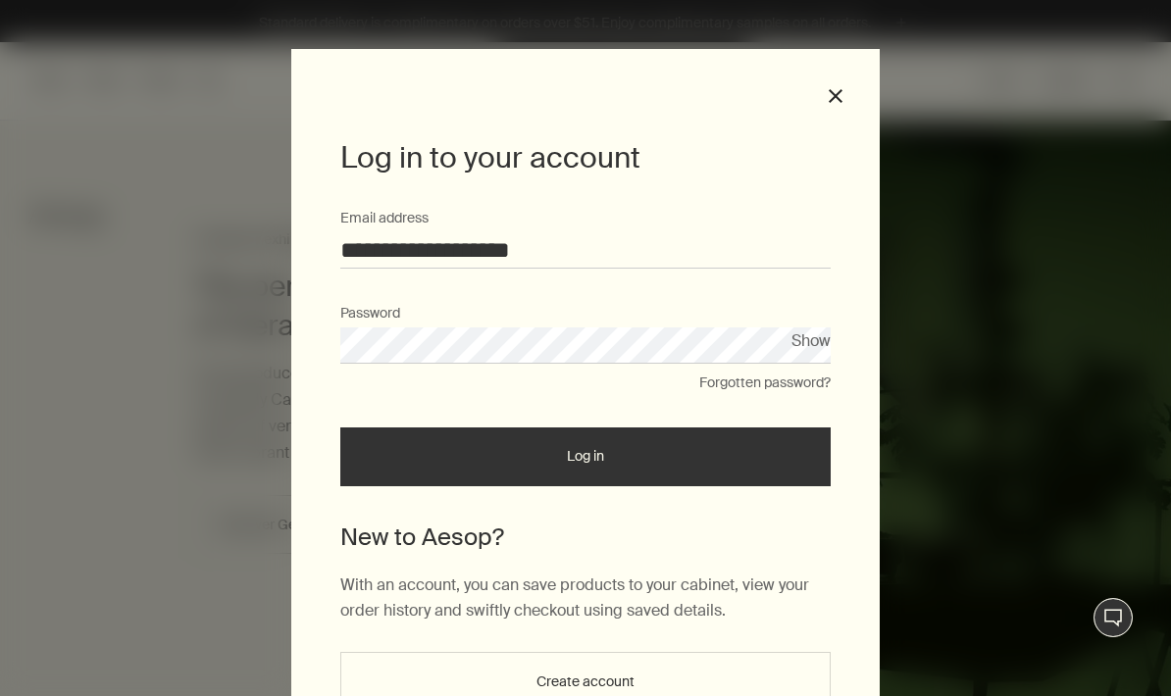
click at [649, 443] on button "Log in" at bounding box center [585, 457] width 490 height 59
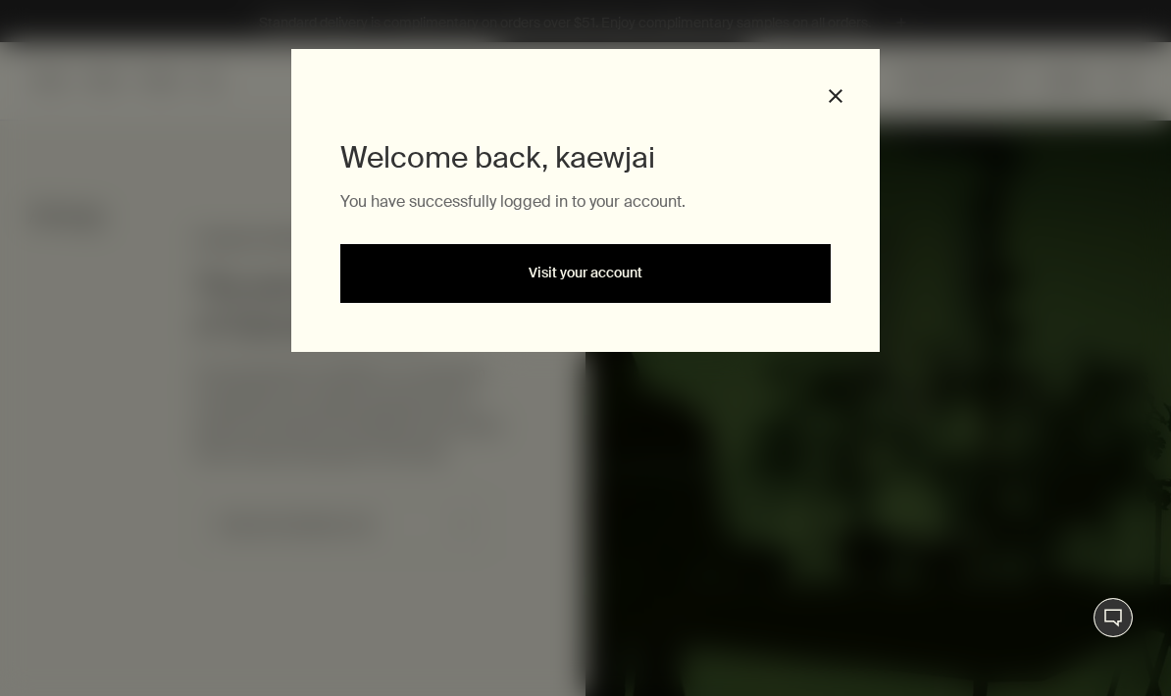
click at [720, 265] on link "Visit your account" at bounding box center [585, 273] width 490 height 59
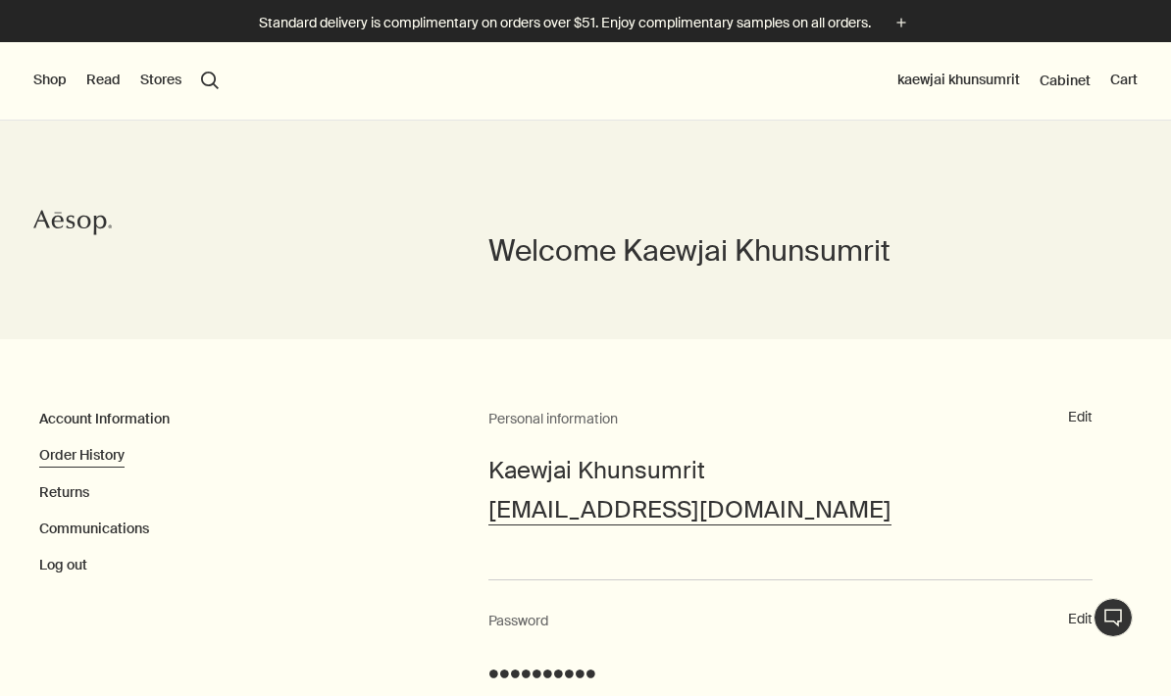
click at [63, 454] on link "Order History" at bounding box center [81, 455] width 85 height 18
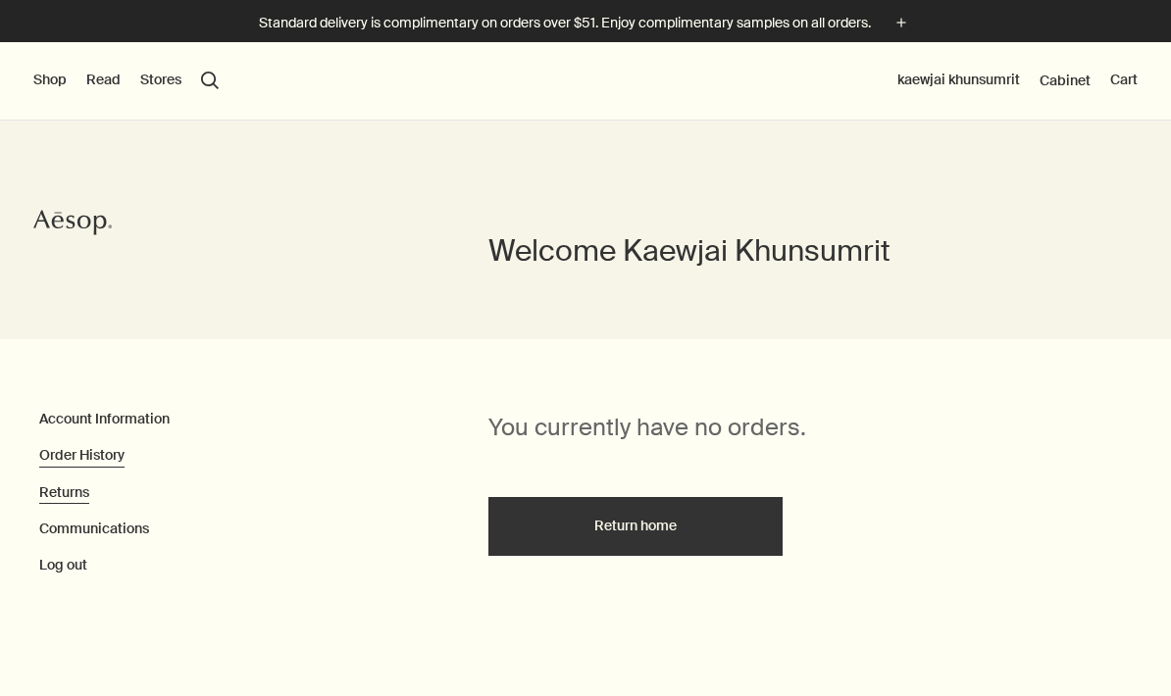
click at [58, 494] on link "Returns" at bounding box center [64, 492] width 50 height 18
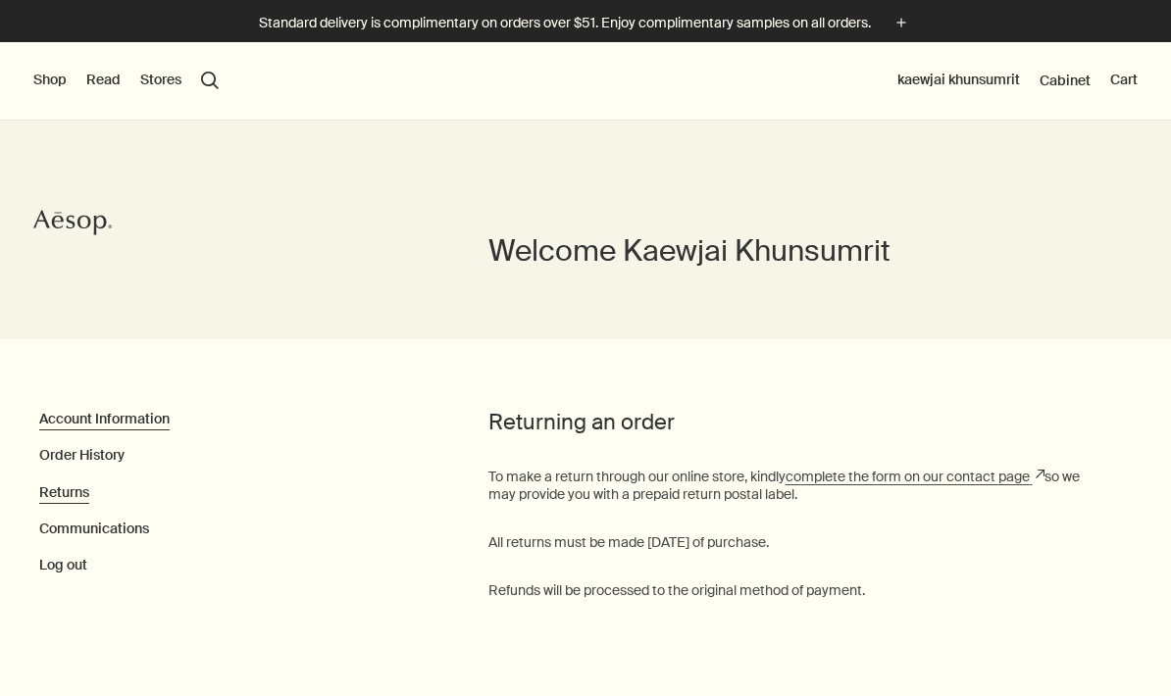
click at [74, 416] on link "Account Information" at bounding box center [104, 419] width 130 height 18
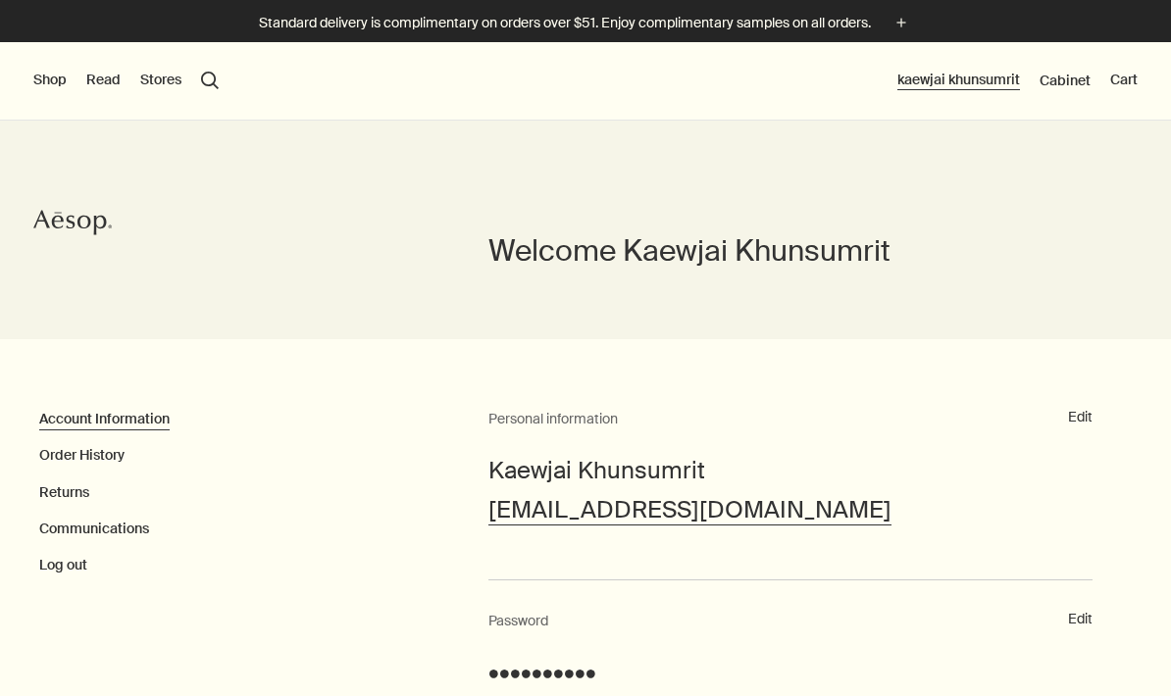
click at [978, 85] on button "kaewjai khunsumrit" at bounding box center [958, 81] width 123 height 20
click at [54, 572] on button "Log out" at bounding box center [63, 566] width 48 height 20
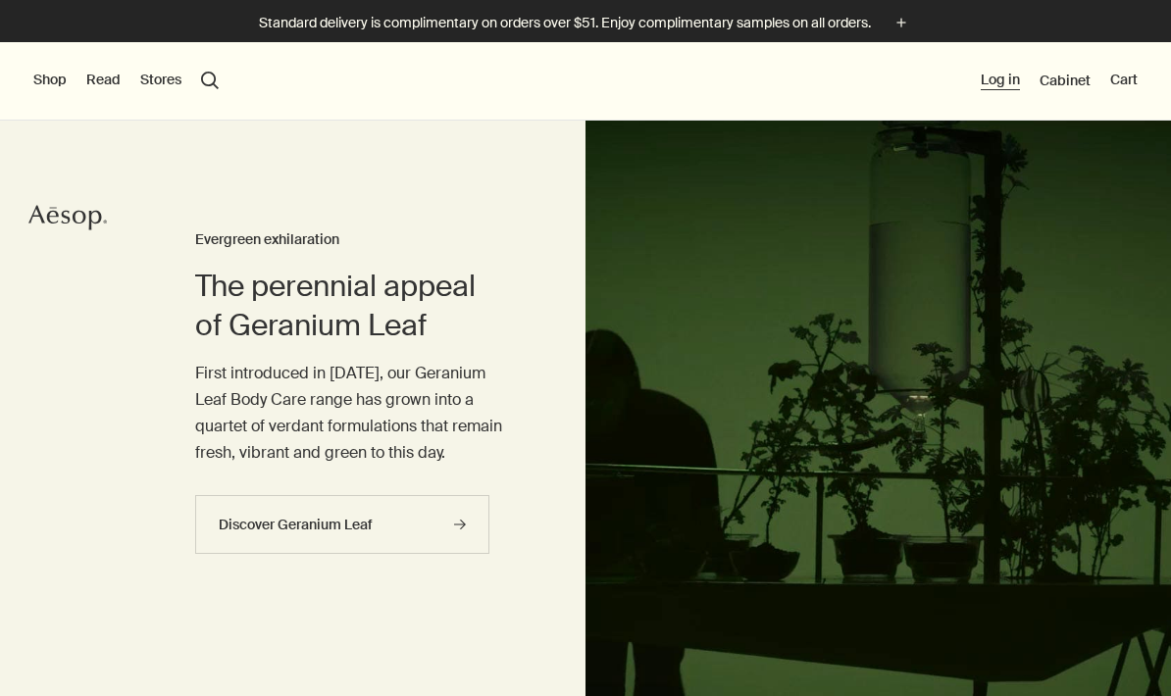
click at [1007, 85] on button "Log in" at bounding box center [1000, 81] width 39 height 20
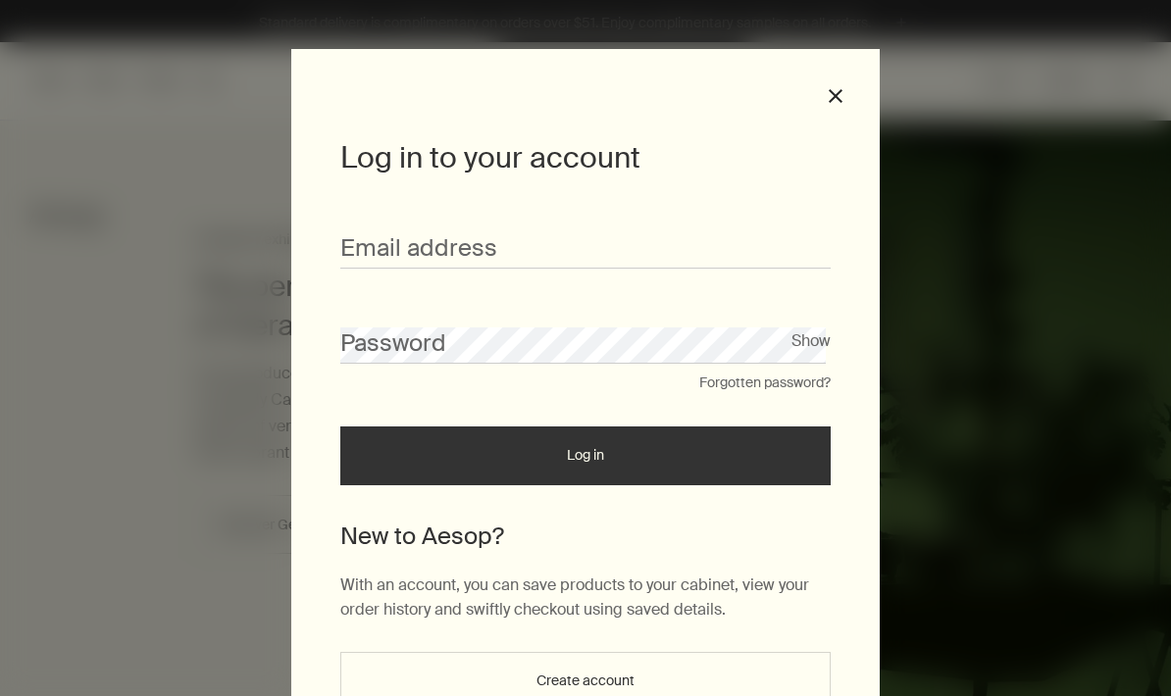
click at [675, 242] on input "Email address" at bounding box center [585, 250] width 490 height 36
click at [669, 232] on input "Email address" at bounding box center [585, 250] width 490 height 36
type input "**********"
click at [665, 321] on div "Password" at bounding box center [585, 333] width 490 height 61
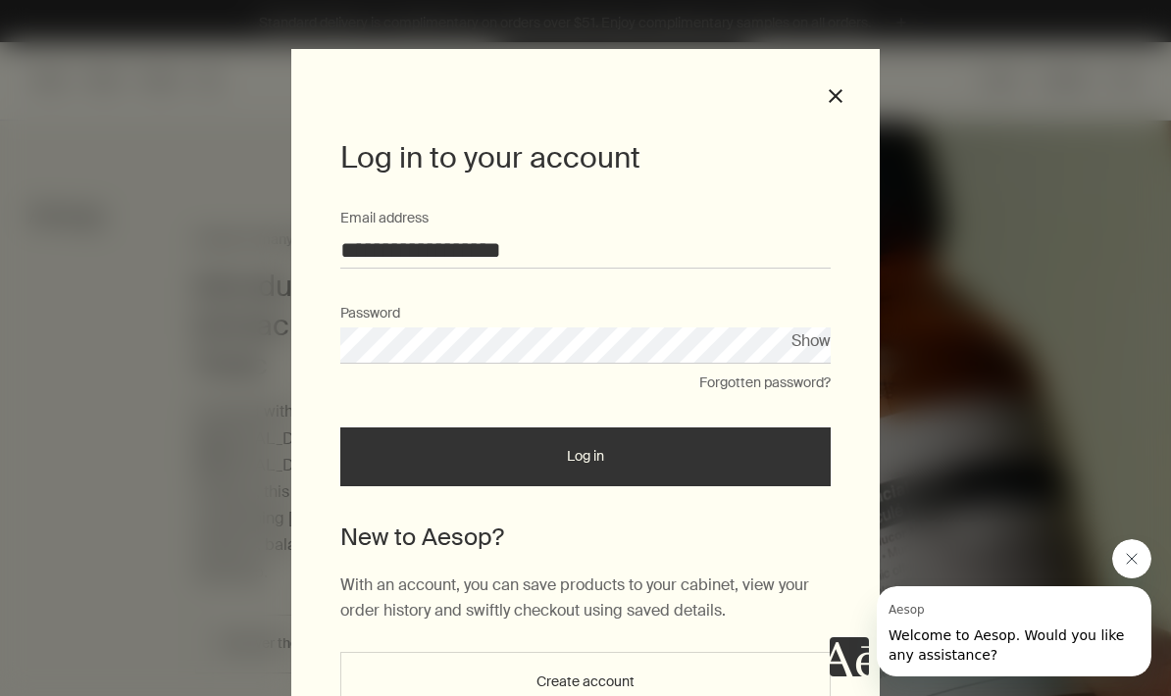
click at [714, 458] on button "Log in" at bounding box center [585, 457] width 490 height 59
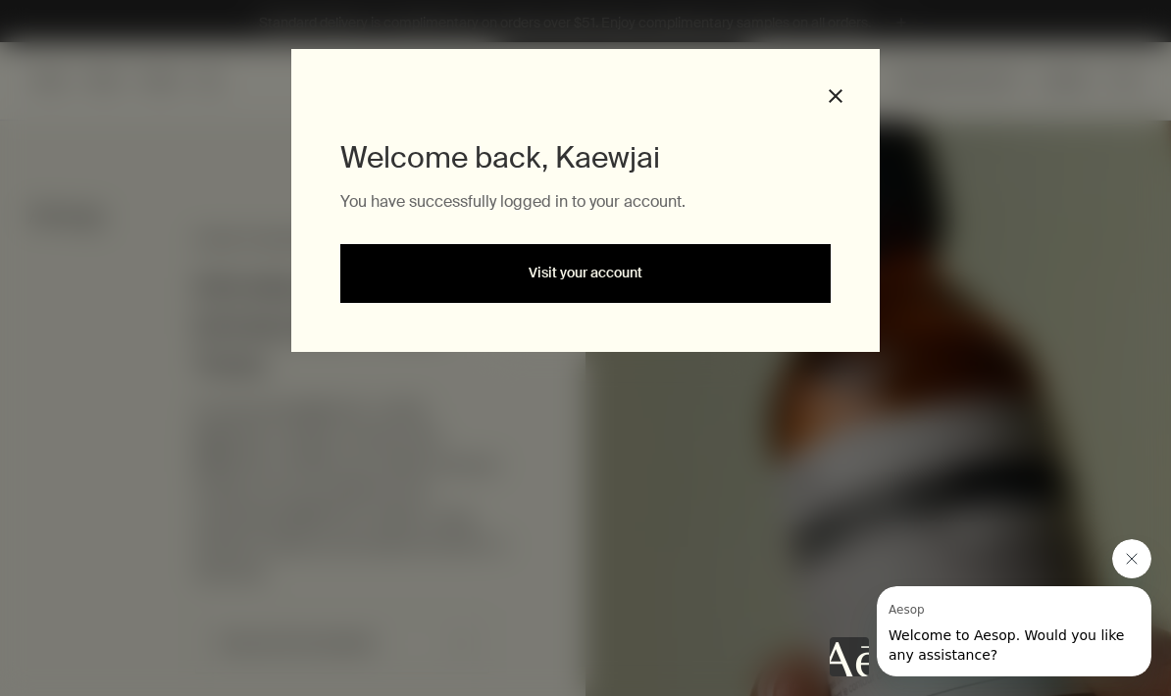
click at [779, 275] on link "Visit your account" at bounding box center [585, 273] width 490 height 59
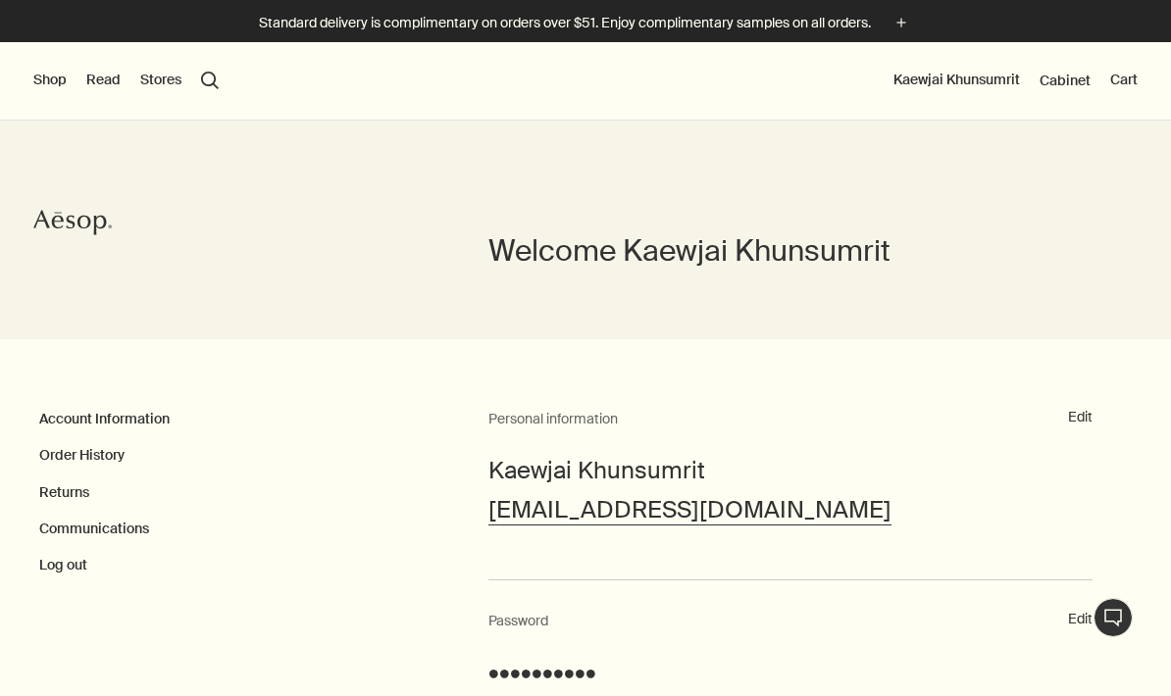
click at [41, 80] on button "Shop" at bounding box center [49, 81] width 33 height 20
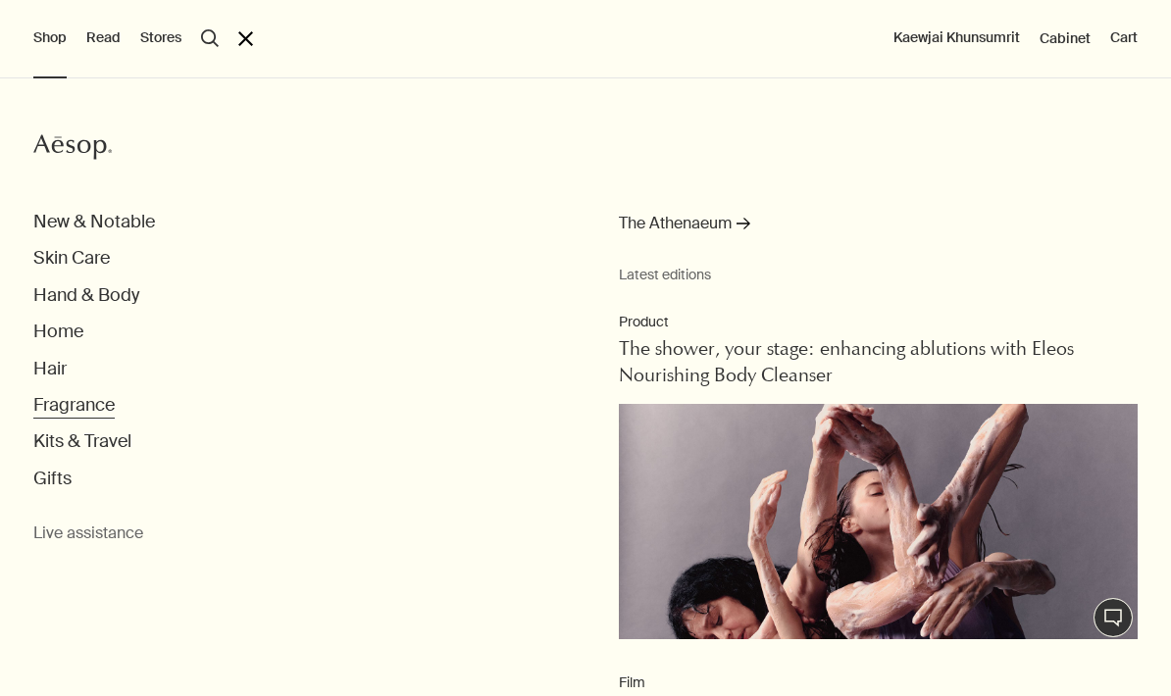
click at [41, 408] on button "Fragrance" at bounding box center [73, 405] width 81 height 23
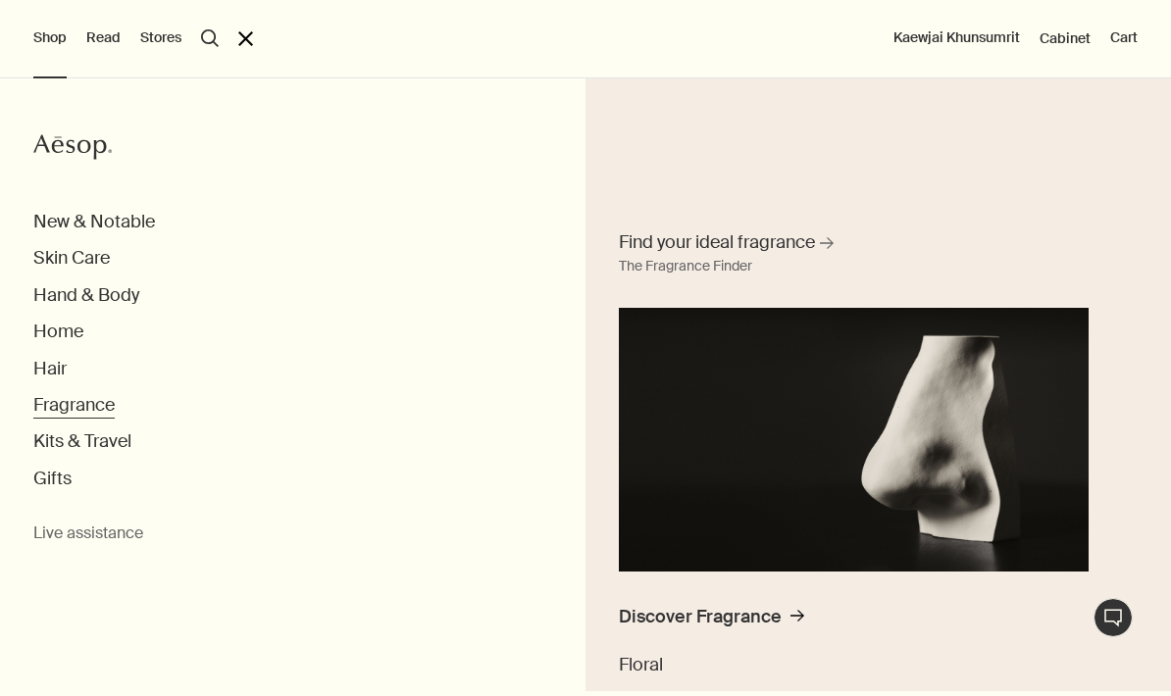
click at [86, 410] on button "Fragrance" at bounding box center [73, 405] width 81 height 23
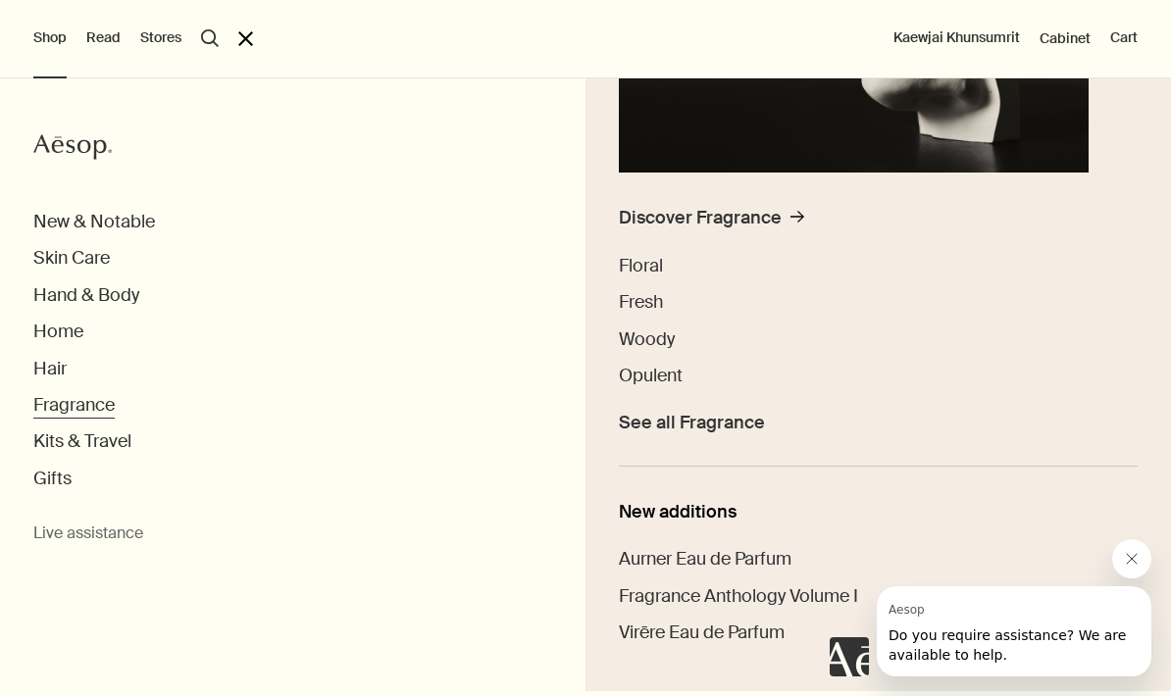
scroll to position [397, 0]
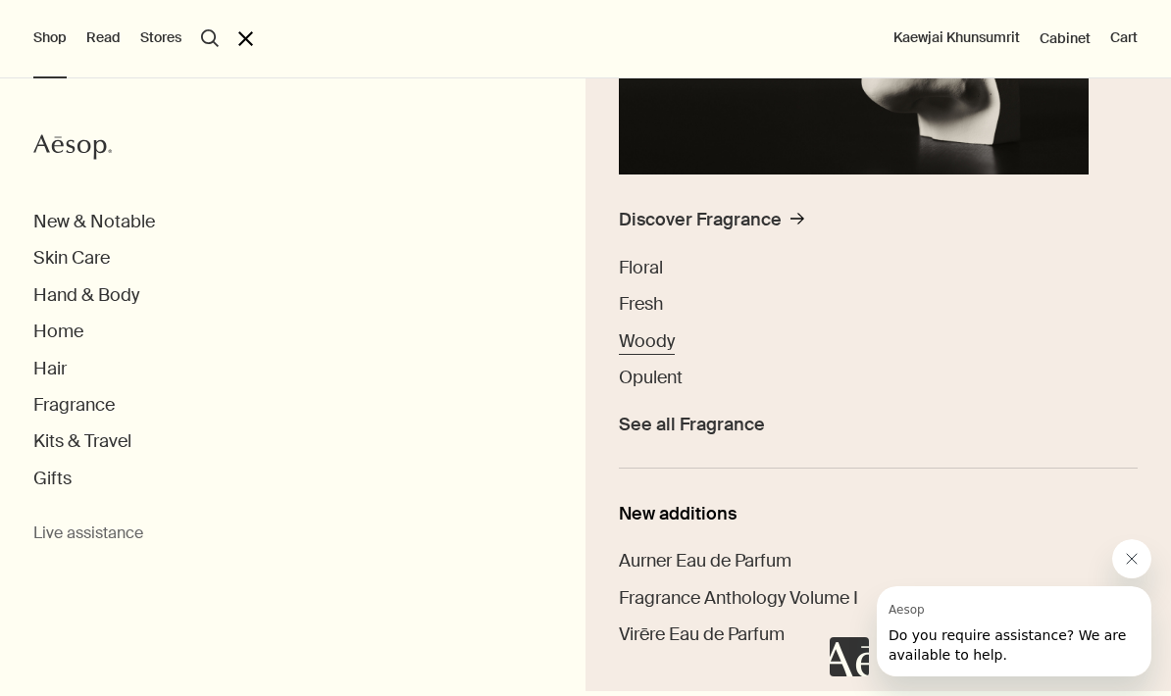
click at [665, 340] on span "Woody" at bounding box center [647, 341] width 56 height 24
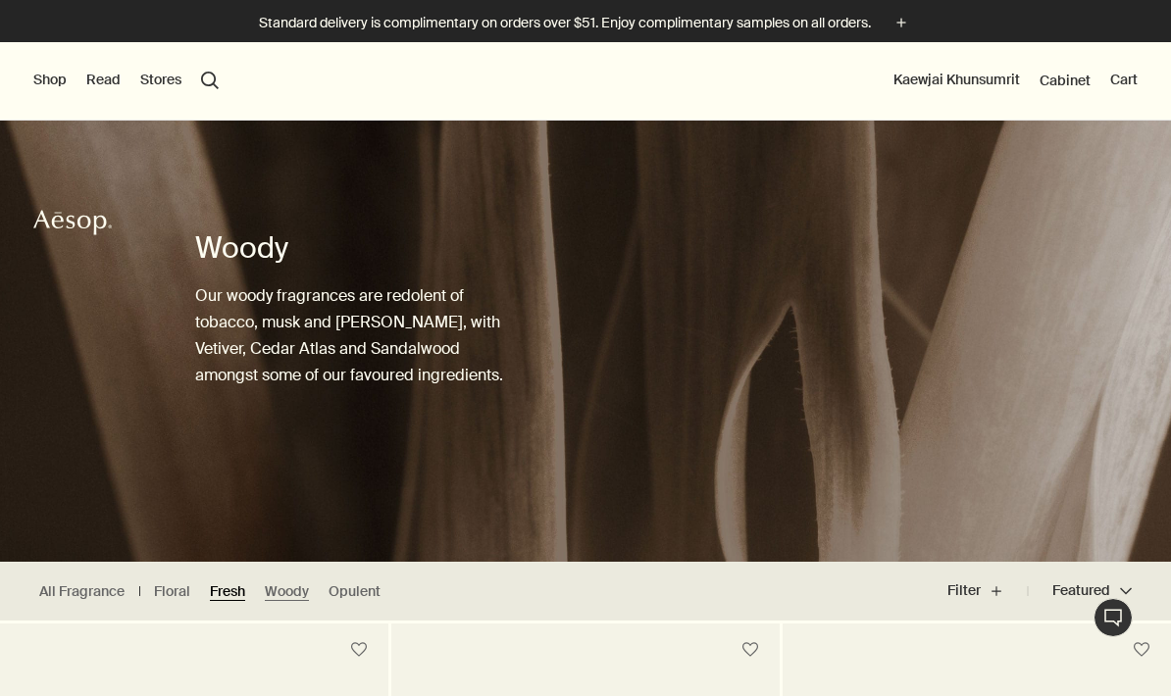
click at [218, 592] on link "Fresh" at bounding box center [227, 591] width 35 height 19
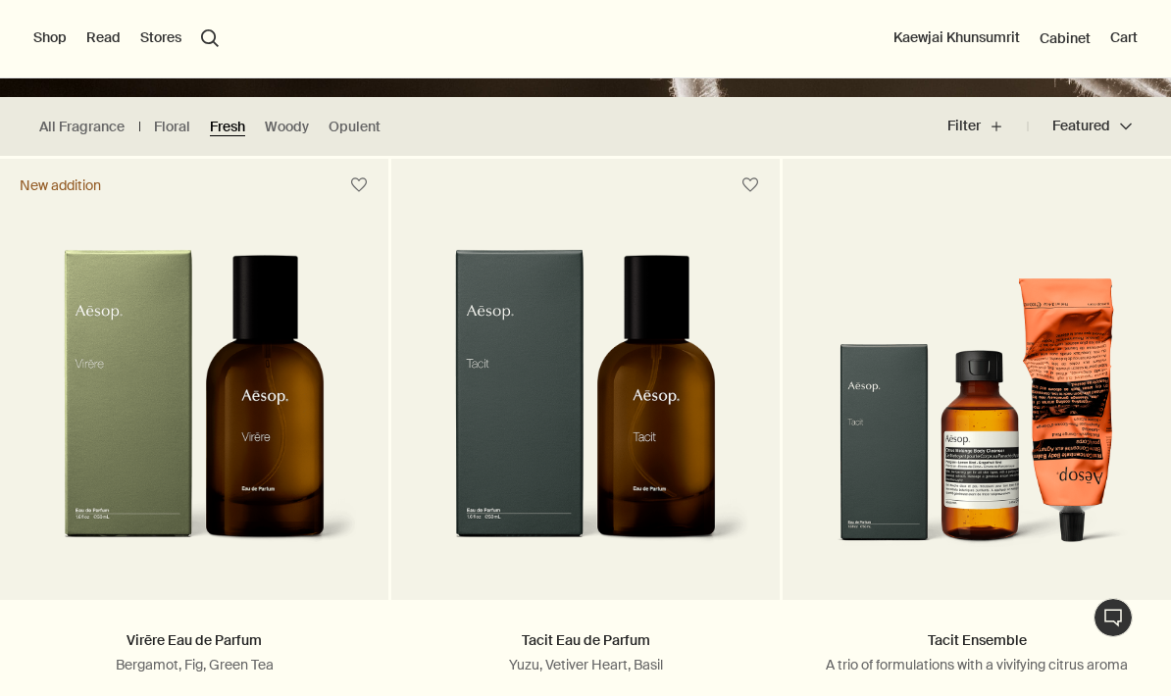
scroll to position [466, 0]
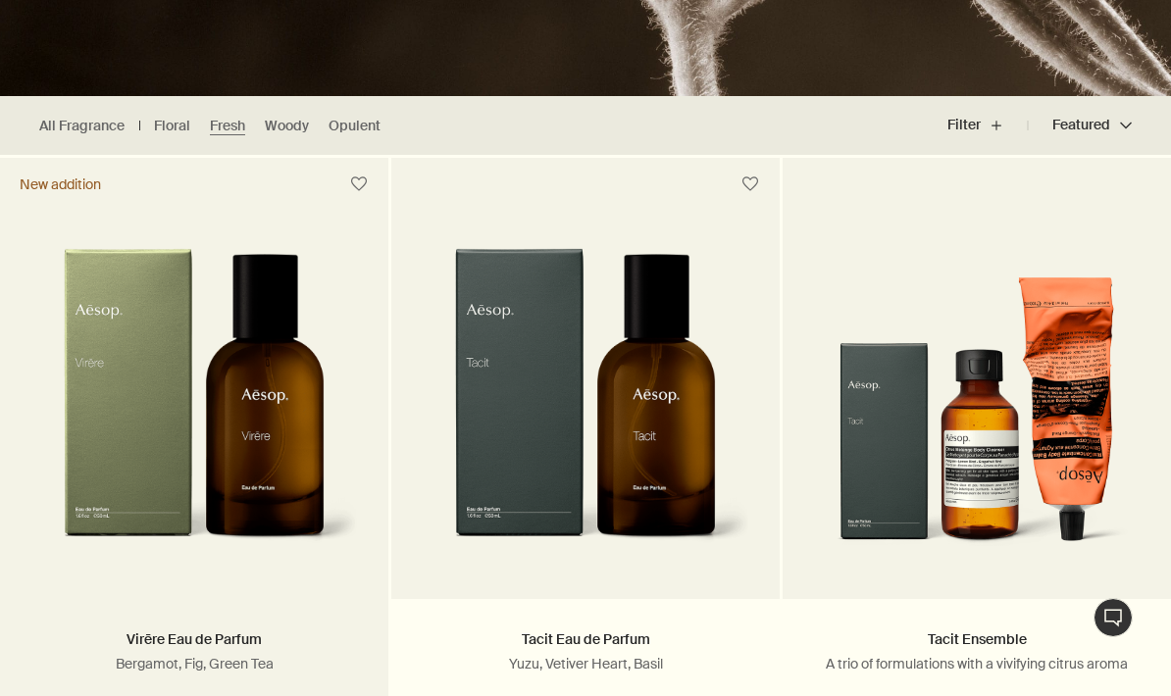
click at [268, 429] on img at bounding box center [193, 409] width 329 height 322
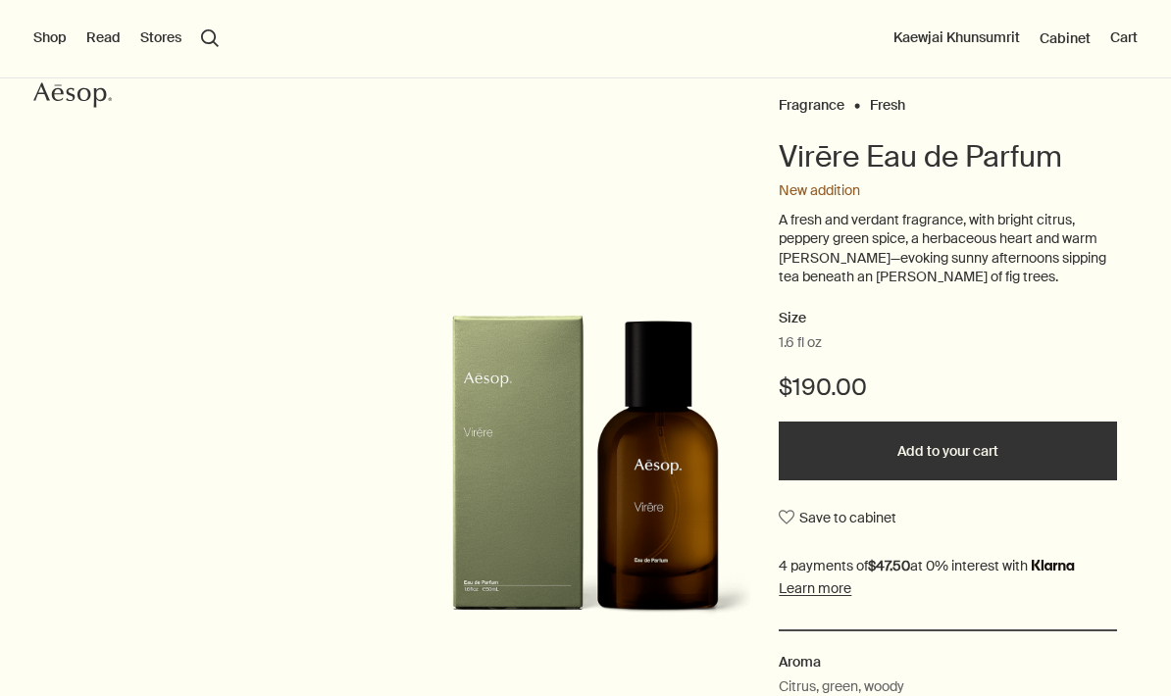
scroll to position [126, 0]
